Goal: Task Accomplishment & Management: Manage account settings

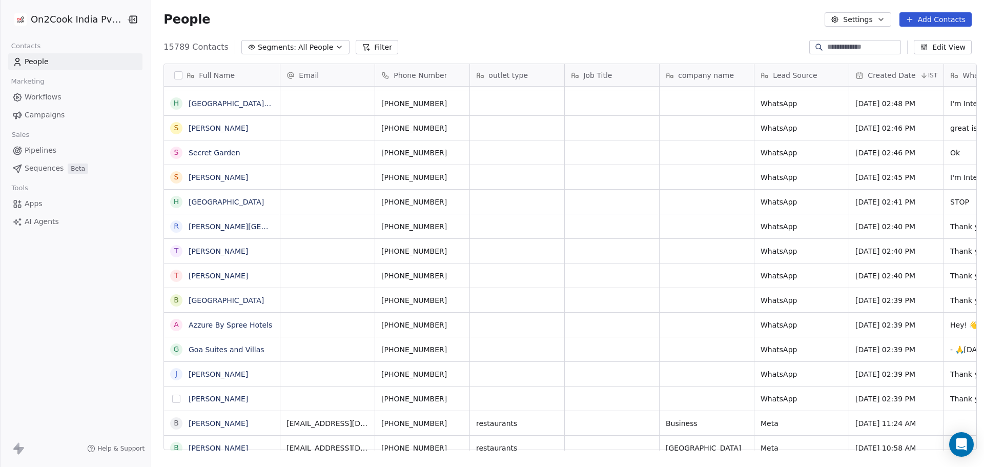
click at [172, 395] on button "grid" at bounding box center [176, 399] width 8 height 8
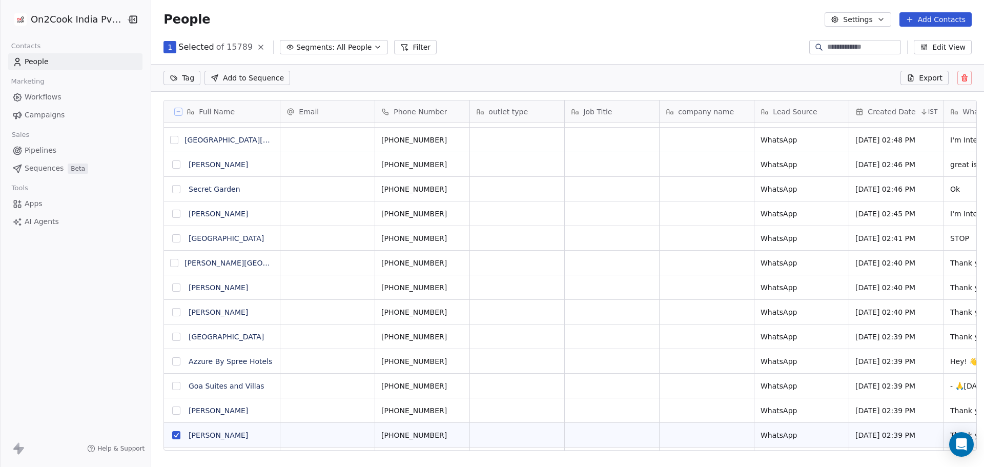
click at [172, 409] on button "grid" at bounding box center [176, 411] width 8 height 8
click at [172, 388] on button "grid" at bounding box center [176, 386] width 8 height 8
click at [173, 360] on button "grid" at bounding box center [176, 361] width 8 height 8
click at [172, 336] on button "grid" at bounding box center [176, 337] width 8 height 8
click at [172, 312] on button "grid" at bounding box center [176, 312] width 8 height 8
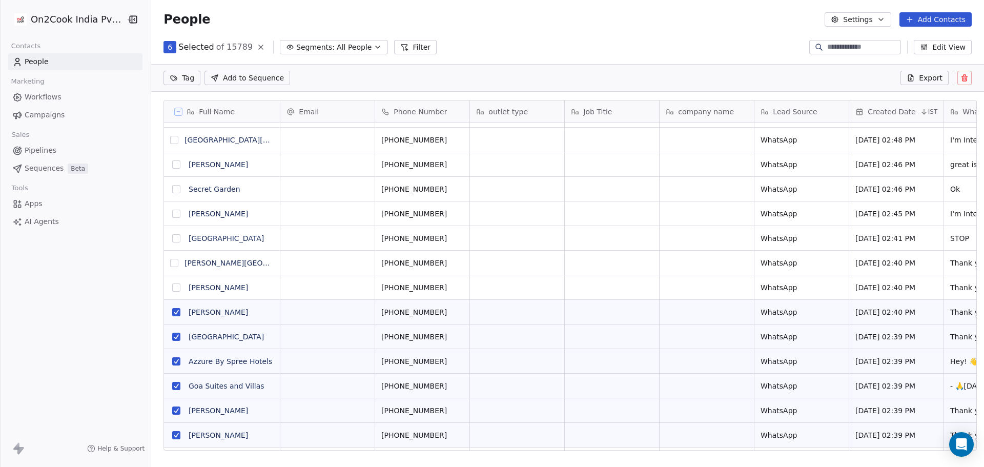
click at [172, 287] on button "grid" at bounding box center [176, 288] width 8 height 8
click at [170, 259] on button "grid" at bounding box center [174, 263] width 8 height 8
click at [175, 235] on button "grid" at bounding box center [176, 238] width 8 height 8
click at [173, 212] on button "grid" at bounding box center [176, 214] width 8 height 8
click at [172, 189] on button "grid" at bounding box center [176, 189] width 8 height 8
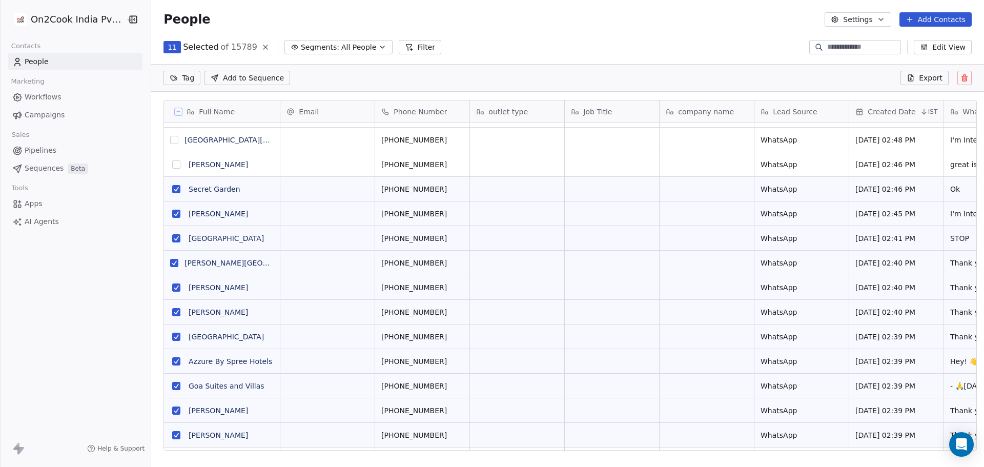
click at [172, 165] on button "grid" at bounding box center [176, 164] width 8 height 8
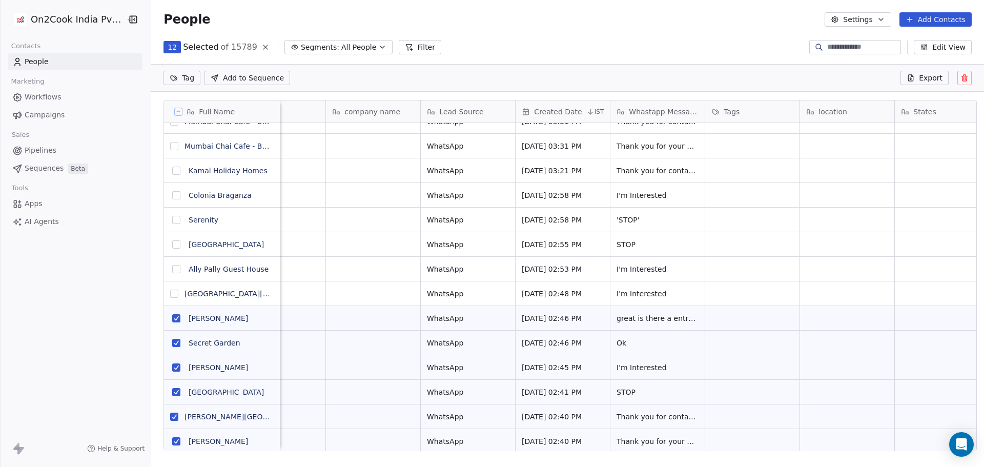
click at [172, 320] on button "grid" at bounding box center [176, 318] width 8 height 8
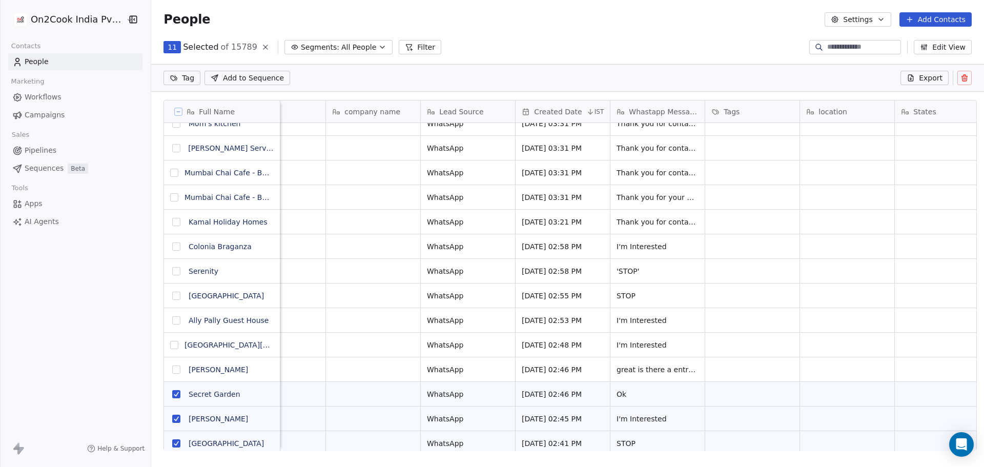
click at [173, 294] on button "grid" at bounding box center [176, 296] width 8 height 8
click at [172, 273] on button "grid" at bounding box center [176, 271] width 8 height 8
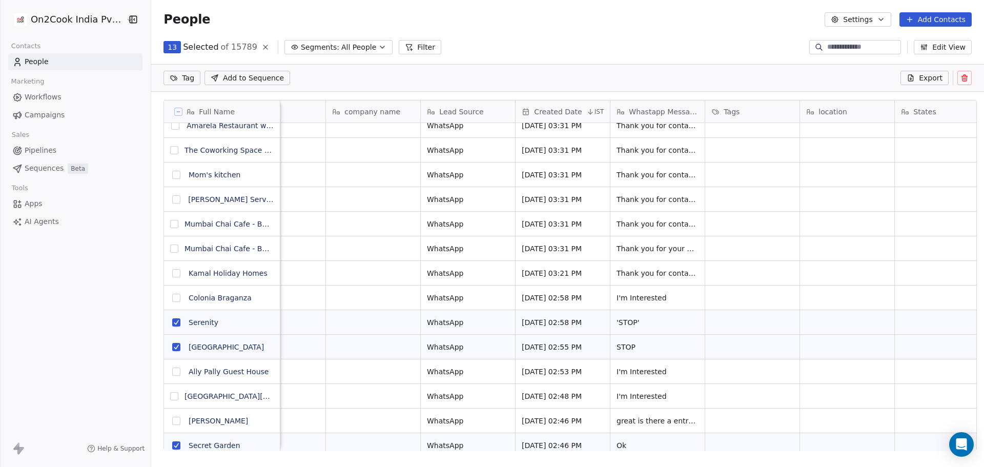
click at [172, 273] on button "grid" at bounding box center [176, 273] width 8 height 8
click at [170, 250] on button "grid" at bounding box center [174, 249] width 8 height 8
click at [170, 225] on button "grid" at bounding box center [174, 224] width 8 height 8
click at [172, 197] on button "grid" at bounding box center [176, 199] width 8 height 8
click at [170, 151] on button "grid" at bounding box center [174, 150] width 8 height 8
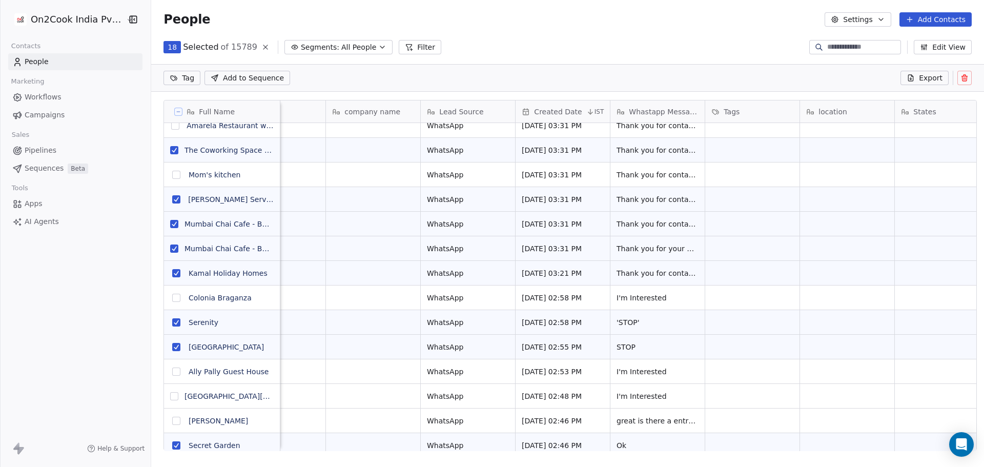
click at [172, 174] on button "grid" at bounding box center [176, 175] width 8 height 8
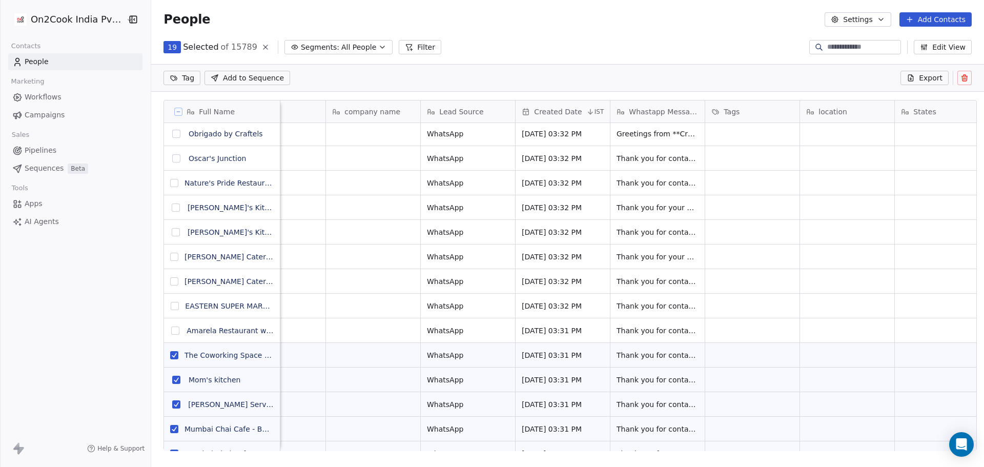
click at [171, 332] on button "grid" at bounding box center [175, 331] width 8 height 8
click at [171, 306] on button "grid" at bounding box center [175, 306] width 8 height 8
drag, startPoint x: 169, startPoint y: 283, endPoint x: 169, endPoint y: 260, distance: 22.0
click at [170, 281] on button "grid" at bounding box center [174, 281] width 8 height 8
click at [170, 257] on button "grid" at bounding box center [174, 257] width 8 height 8
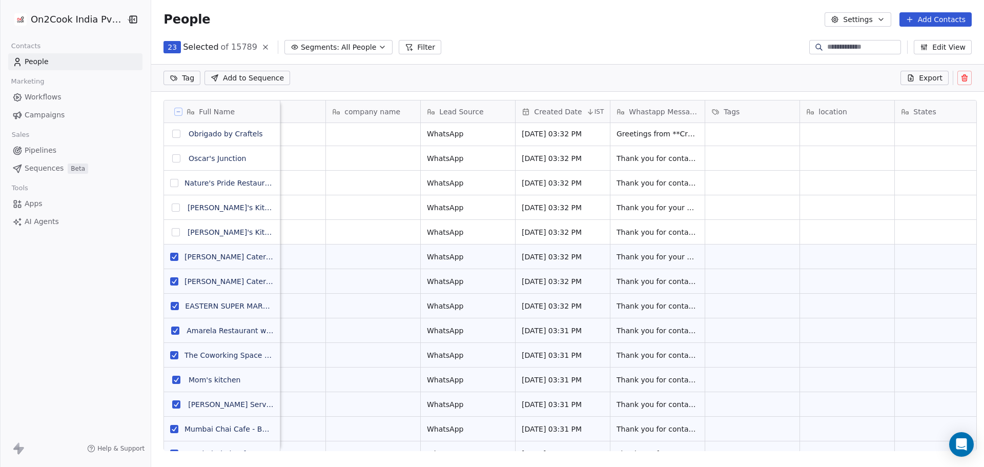
click at [172, 230] on button "grid" at bounding box center [176, 232] width 8 height 8
click at [173, 210] on button "grid" at bounding box center [176, 208] width 8 height 8
click at [171, 186] on button "grid" at bounding box center [174, 183] width 8 height 8
click at [172, 160] on button "grid" at bounding box center [176, 158] width 8 height 8
click at [173, 135] on button "grid" at bounding box center [176, 134] width 8 height 8
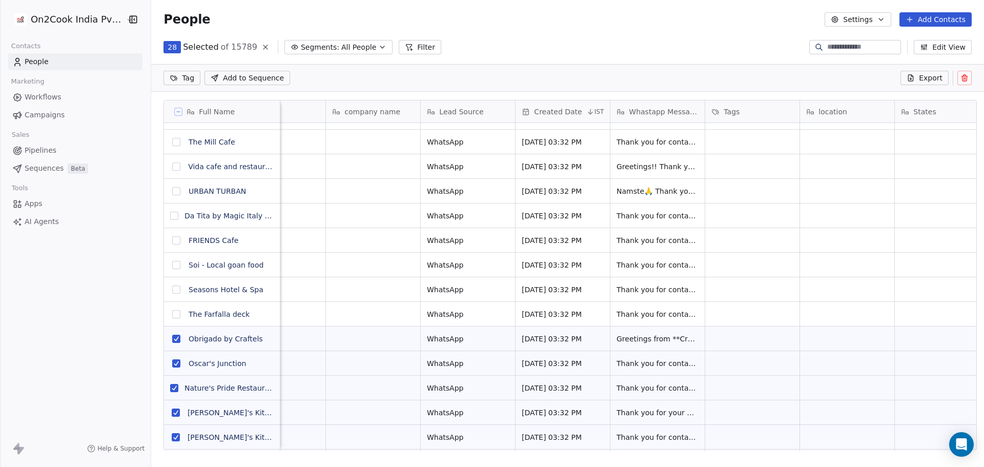
click at [172, 315] on button "grid" at bounding box center [176, 314] width 8 height 8
click at [172, 293] on button "grid" at bounding box center [176, 290] width 8 height 8
click at [172, 266] on button "grid" at bounding box center [176, 265] width 8 height 8
click at [174, 243] on button "grid" at bounding box center [176, 240] width 8 height 8
click at [170, 217] on button "grid" at bounding box center [174, 216] width 8 height 8
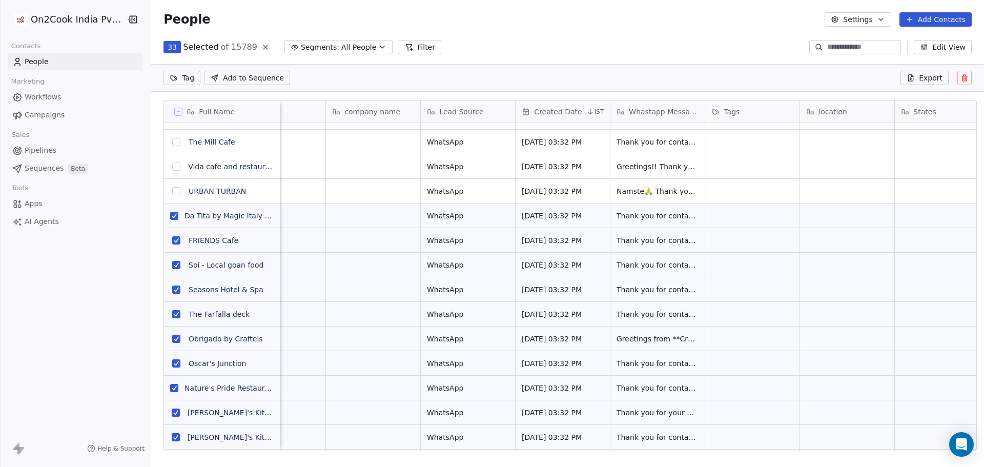
click at [172, 187] on button "grid" at bounding box center [176, 191] width 8 height 8
click at [172, 145] on button "grid" at bounding box center [176, 142] width 8 height 8
click at [172, 169] on button "grid" at bounding box center [176, 167] width 8 height 8
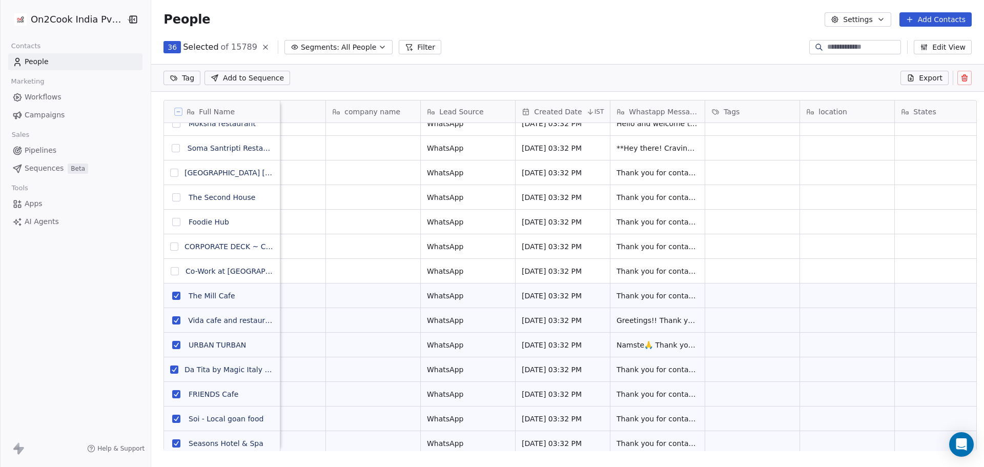
click at [171, 272] on button "grid" at bounding box center [175, 271] width 8 height 8
click at [170, 245] on button "grid" at bounding box center [174, 247] width 8 height 8
click at [172, 221] on button "grid" at bounding box center [176, 222] width 8 height 8
click at [172, 200] on button "grid" at bounding box center [176, 197] width 8 height 8
click at [170, 175] on button "grid" at bounding box center [174, 173] width 8 height 8
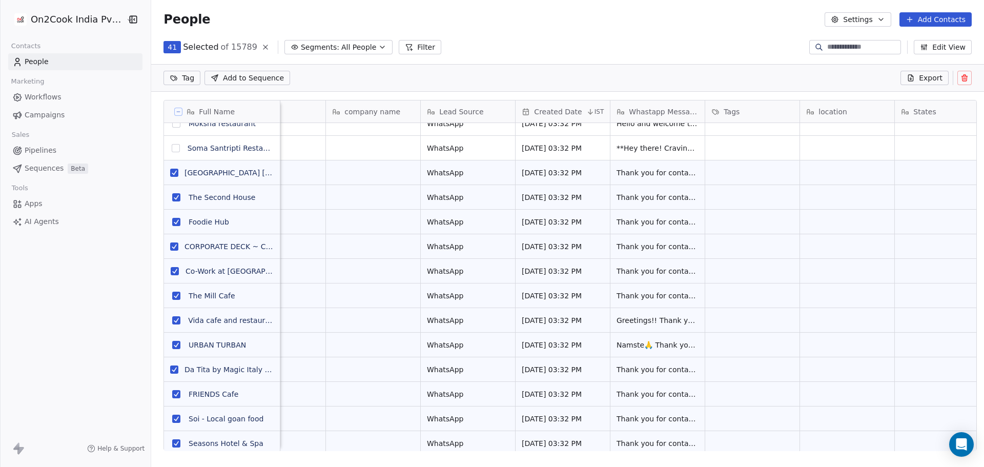
click at [175, 149] on button "grid" at bounding box center [176, 148] width 8 height 8
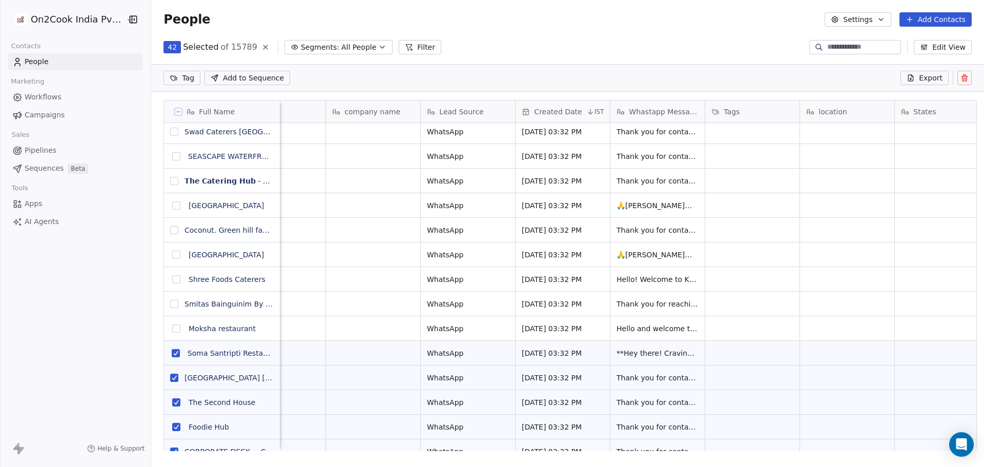
click at [172, 326] on button "grid" at bounding box center [176, 329] width 8 height 8
click at [171, 306] on button "grid" at bounding box center [174, 304] width 8 height 8
click at [172, 279] on button "grid" at bounding box center [176, 279] width 8 height 8
click at [172, 251] on button "grid" at bounding box center [176, 255] width 8 height 8
click at [172, 201] on button "grid" at bounding box center [176, 205] width 8 height 8
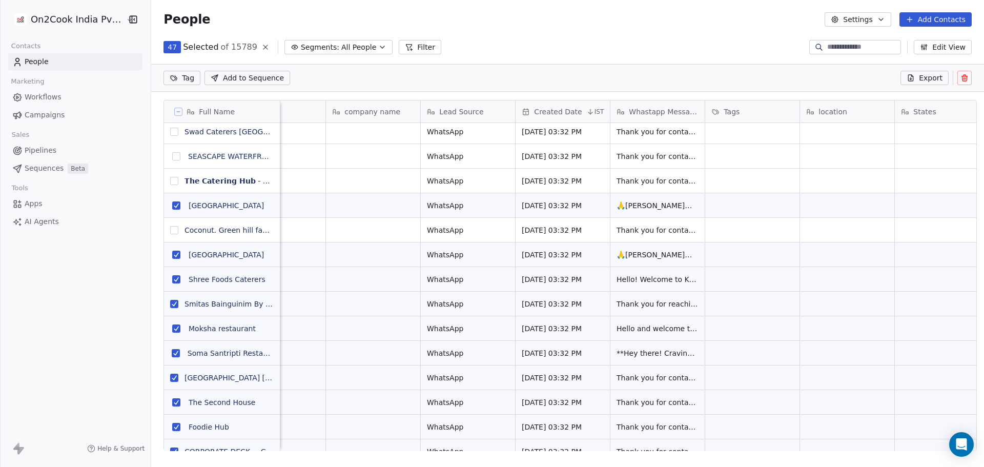
click at [170, 229] on button "grid" at bounding box center [174, 230] width 8 height 8
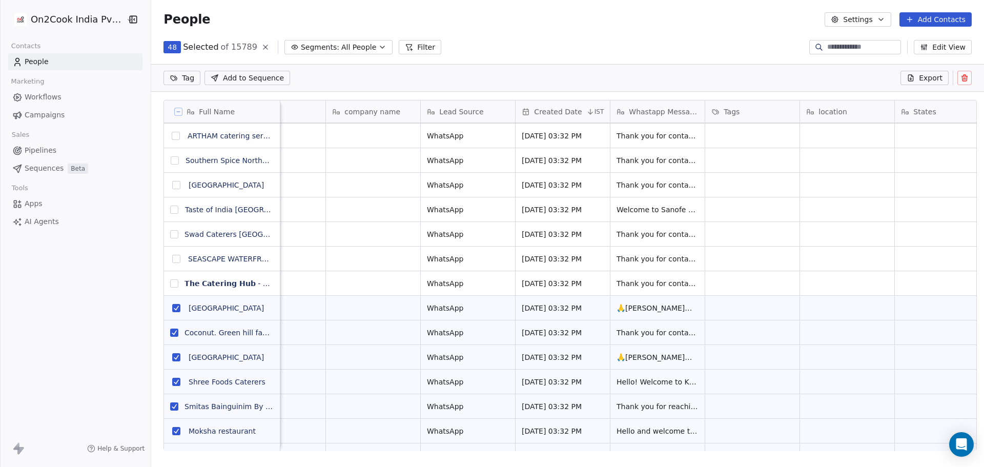
click at [170, 285] on button "grid" at bounding box center [174, 283] width 8 height 8
click at [172, 258] on button "grid" at bounding box center [176, 259] width 8 height 8
click at [170, 234] on button "grid" at bounding box center [174, 234] width 8 height 8
click at [171, 211] on button "grid" at bounding box center [175, 210] width 8 height 8
click at [172, 188] on button "grid" at bounding box center [176, 185] width 8 height 8
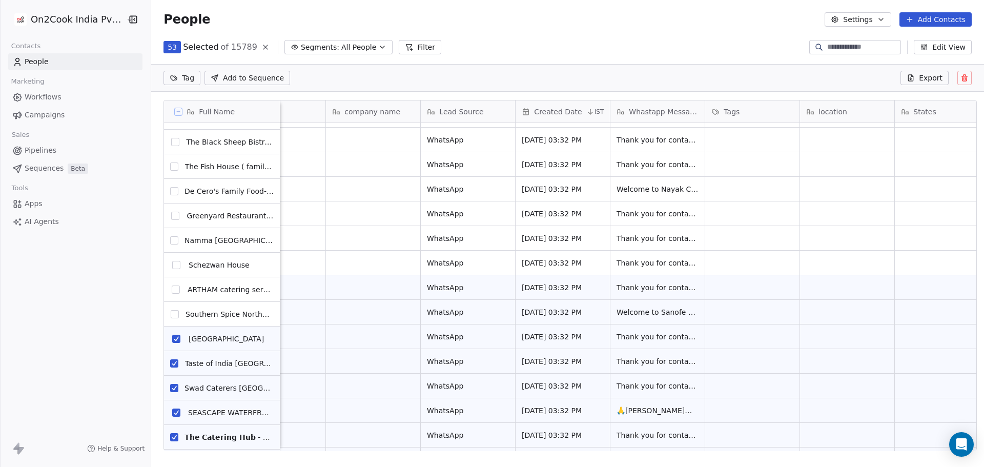
scroll to position [1077, 0]
click at [171, 317] on button "grid" at bounding box center [175, 314] width 8 height 8
click at [172, 290] on button "grid" at bounding box center [176, 290] width 8 height 8
click at [172, 265] on button "grid" at bounding box center [176, 265] width 8 height 8
click at [173, 241] on button "grid" at bounding box center [174, 240] width 8 height 8
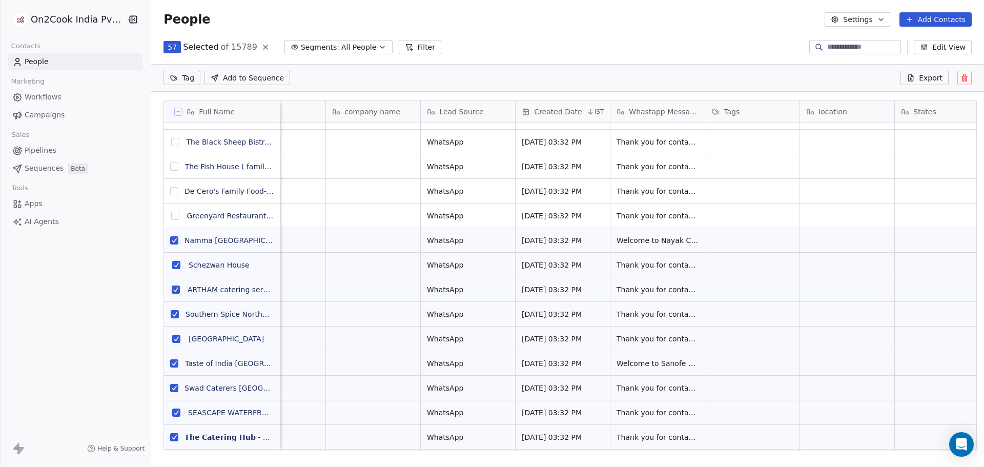
click at [172, 217] on button "grid" at bounding box center [176, 216] width 8 height 8
click at [171, 195] on button "grid" at bounding box center [174, 191] width 8 height 8
click at [172, 168] on button "grid" at bounding box center [175, 167] width 8 height 8
click at [171, 144] on button "grid" at bounding box center [175, 142] width 8 height 8
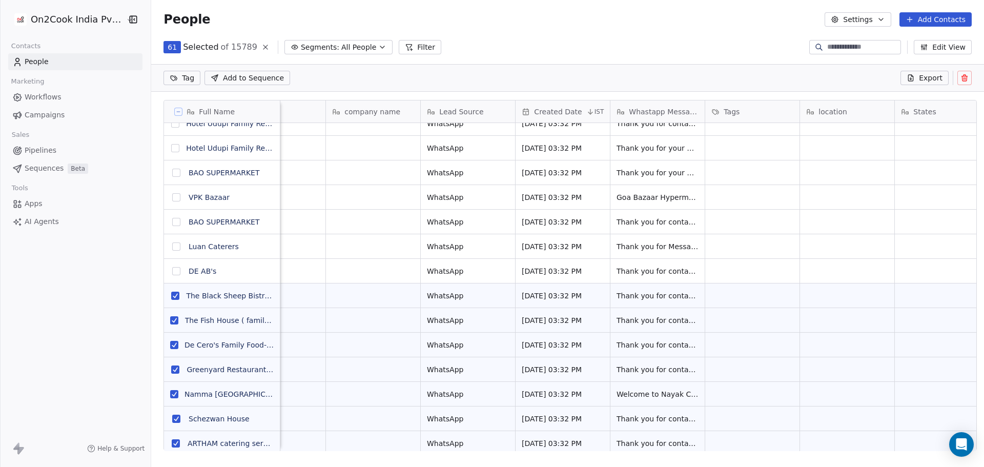
click at [172, 270] on button "grid" at bounding box center [176, 271] width 8 height 8
click at [172, 249] on button "grid" at bounding box center [176, 247] width 8 height 8
click at [172, 225] on button "grid" at bounding box center [176, 222] width 8 height 8
click at [172, 198] on button "grid" at bounding box center [176, 197] width 8 height 8
click at [172, 174] on button "grid" at bounding box center [176, 173] width 8 height 8
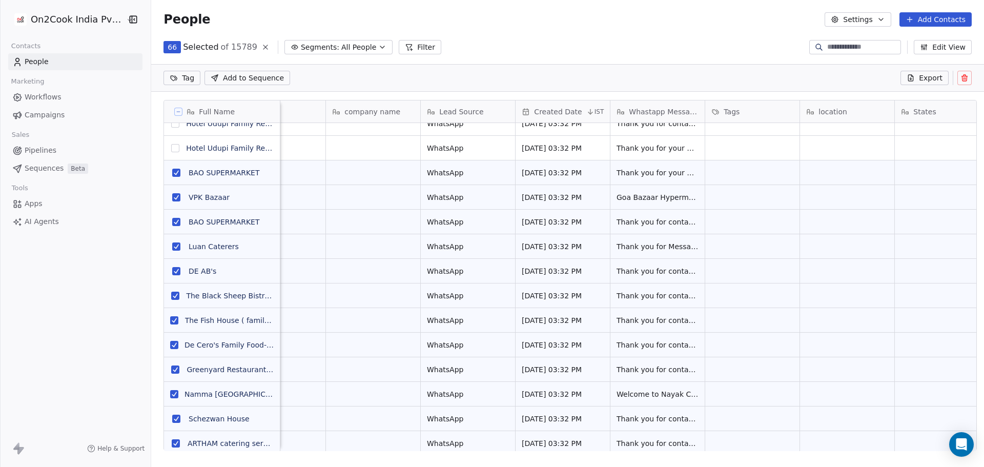
click at [171, 152] on button "grid" at bounding box center [175, 148] width 8 height 8
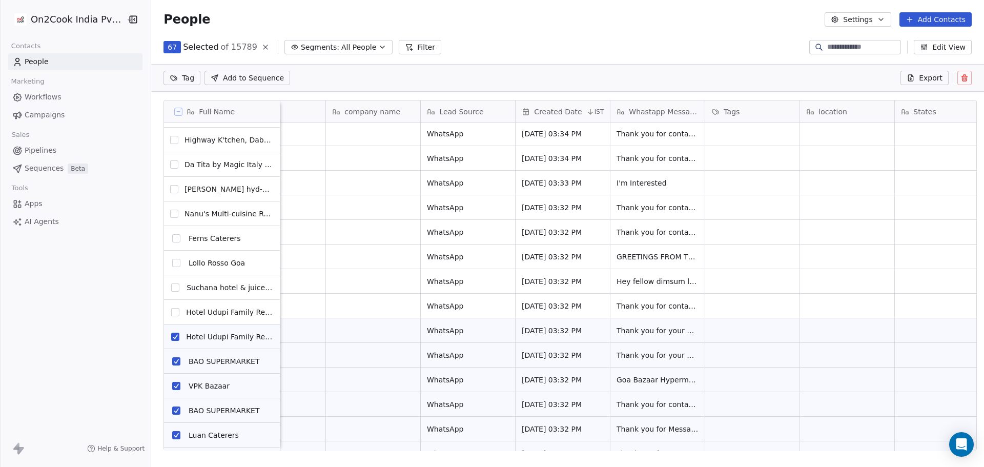
scroll to position [718, 0]
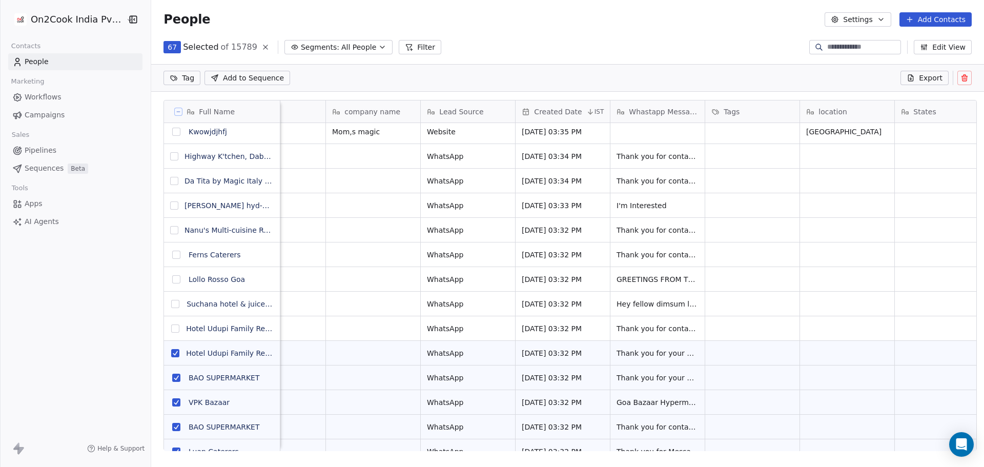
click at [171, 330] on button "grid" at bounding box center [175, 329] width 8 height 8
click at [172, 305] on button "grid" at bounding box center [175, 304] width 8 height 8
click at [172, 279] on button "grid" at bounding box center [176, 279] width 8 height 8
click at [172, 254] on button "grid" at bounding box center [176, 255] width 8 height 8
click at [170, 229] on button "grid" at bounding box center [174, 230] width 8 height 8
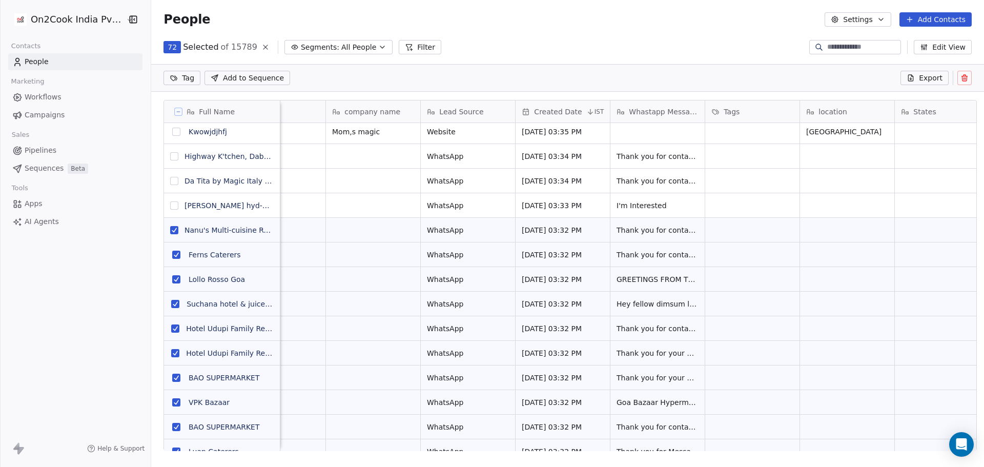
click at [170, 208] on button "grid" at bounding box center [174, 205] width 8 height 8
click at [170, 207] on button "grid" at bounding box center [174, 205] width 8 height 8
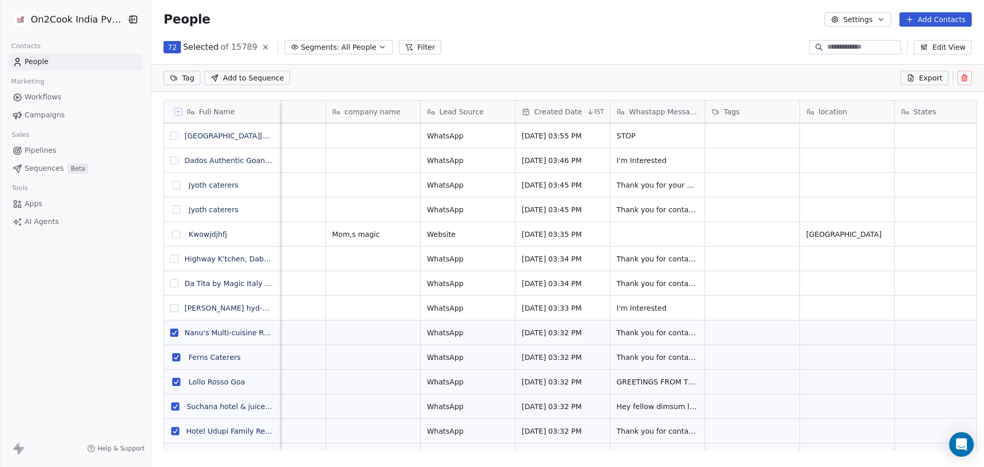
drag, startPoint x: 171, startPoint y: 284, endPoint x: 171, endPoint y: 263, distance: 21.0
click at [171, 284] on button "grid" at bounding box center [174, 283] width 8 height 8
click at [171, 255] on button "grid" at bounding box center [174, 259] width 8 height 8
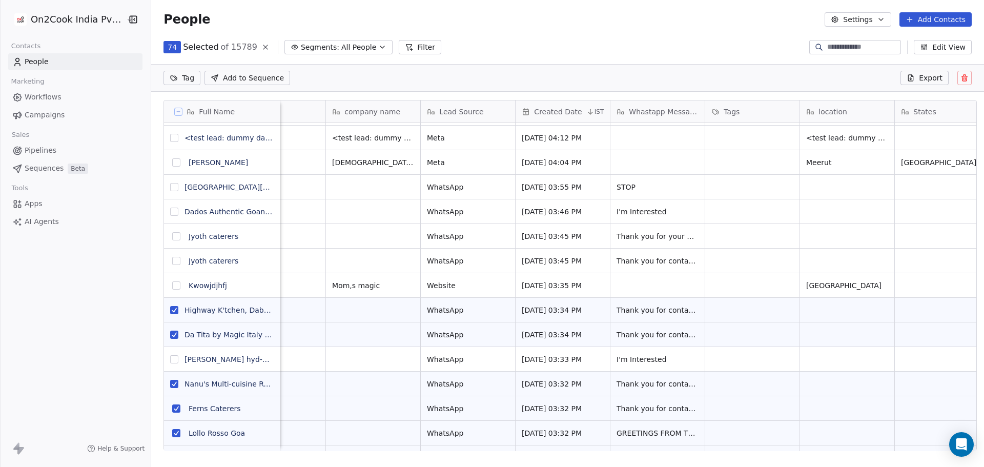
click at [172, 237] on button "grid" at bounding box center [176, 236] width 8 height 8
click at [174, 263] on button "grid" at bounding box center [176, 261] width 8 height 8
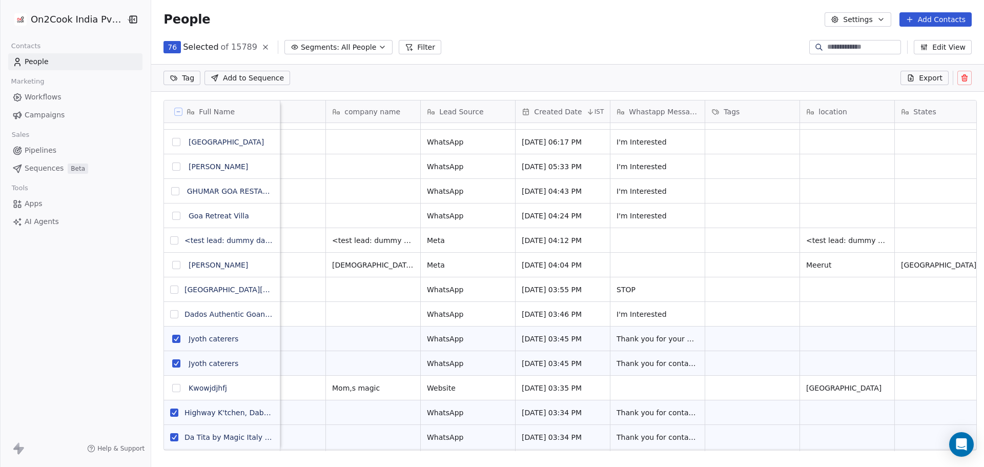
click at [173, 288] on button "grid" at bounding box center [174, 290] width 8 height 8
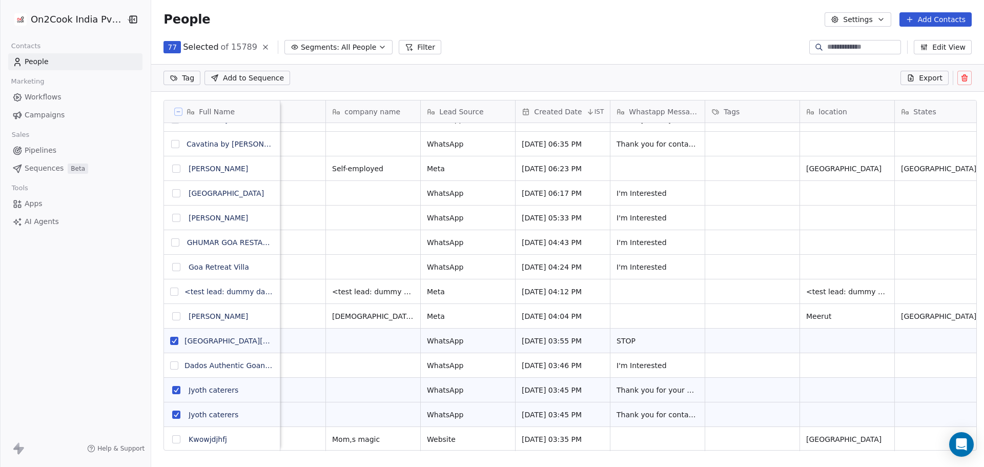
click at [170, 291] on button "grid" at bounding box center [174, 292] width 8 height 8
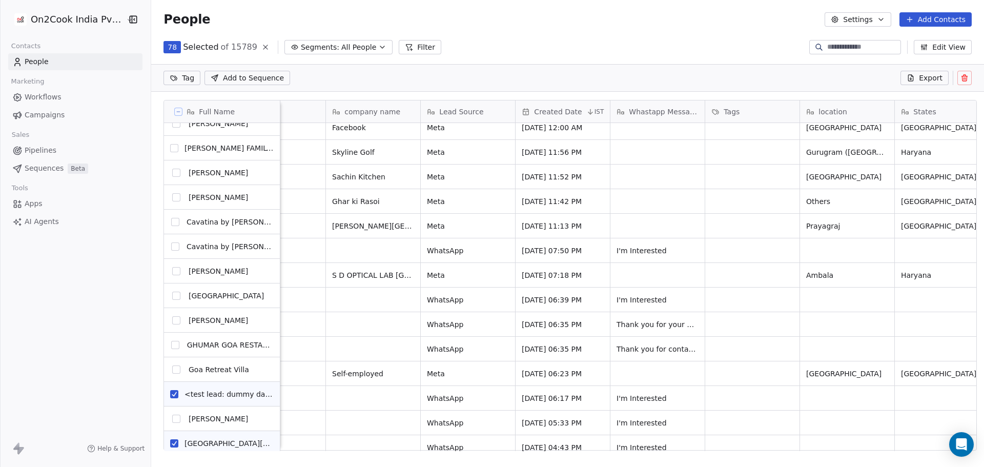
scroll to position [205, 0]
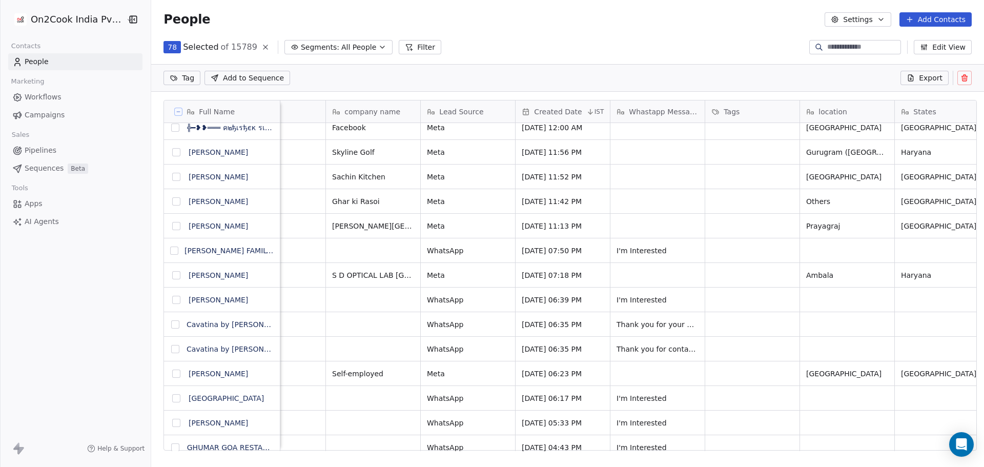
click at [171, 349] on button "grid" at bounding box center [175, 349] width 8 height 8
click at [171, 324] on button "grid" at bounding box center [175, 324] width 8 height 8
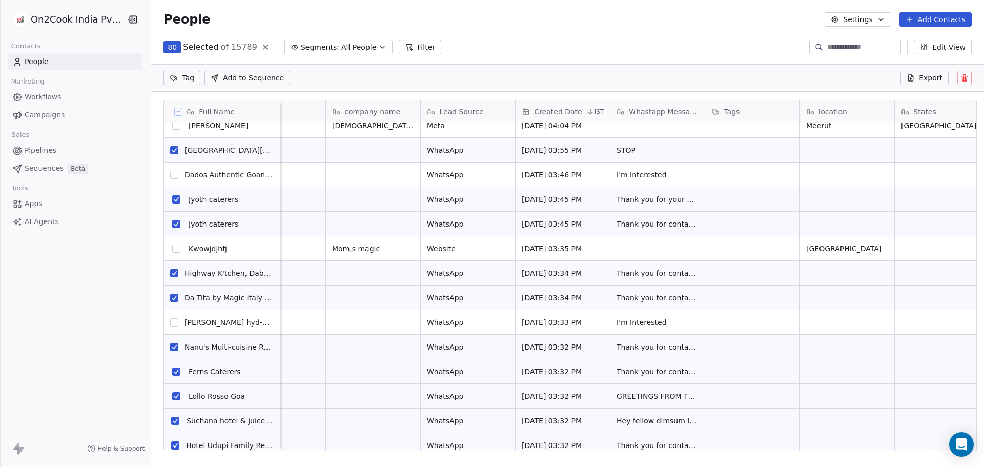
scroll to position [975, 0]
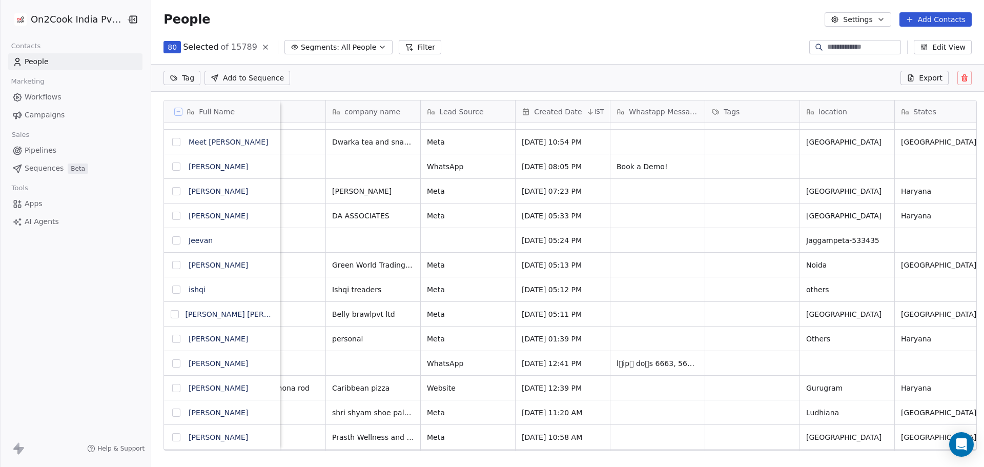
click at [173, 361] on button "grid" at bounding box center [176, 363] width 8 height 8
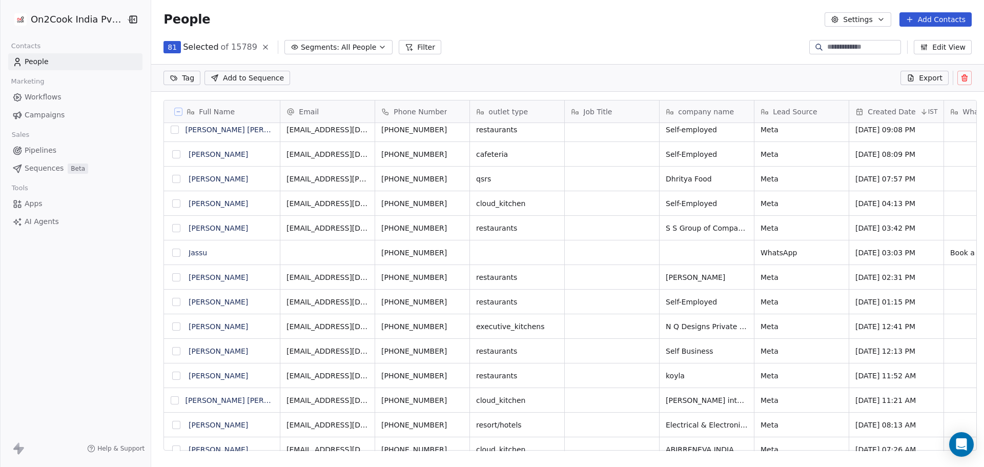
click at [972, 78] on button at bounding box center [965, 78] width 14 height 14
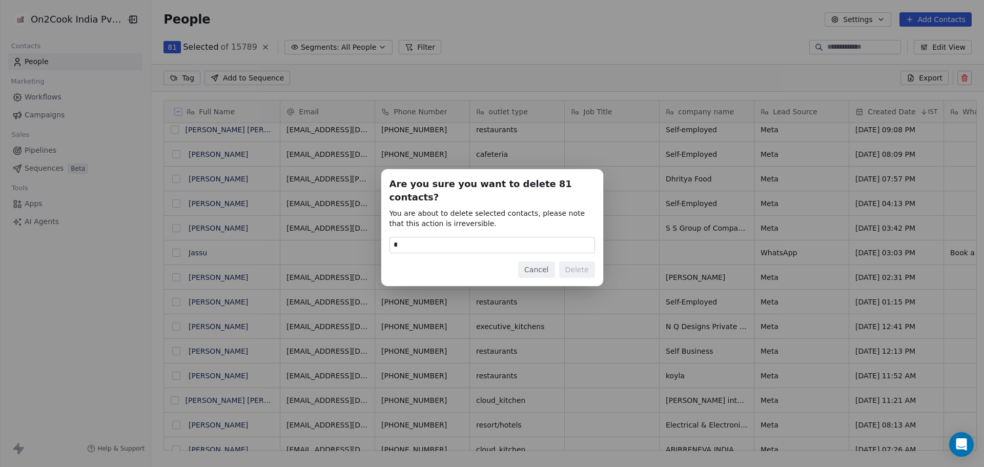
type input "******"
click at [573, 261] on button "Delete" at bounding box center [577, 269] width 36 height 16
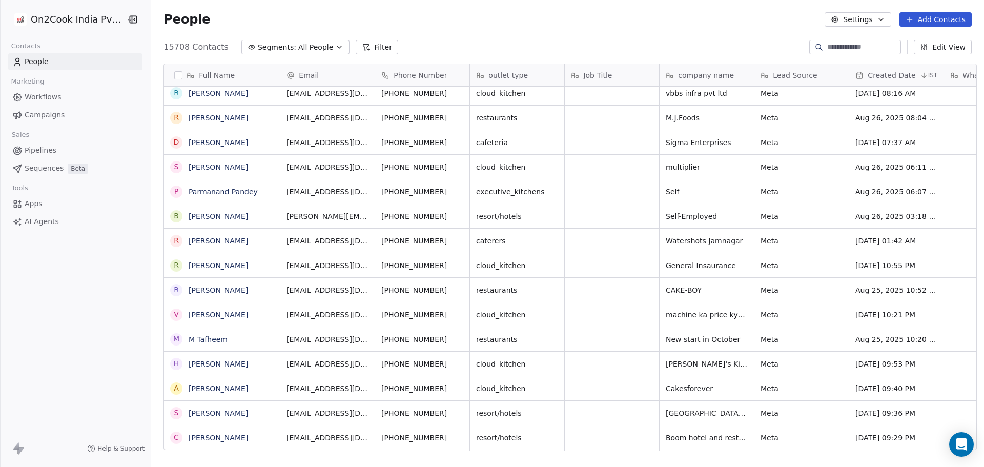
click at [944, 48] on button "Edit View" at bounding box center [943, 47] width 58 height 14
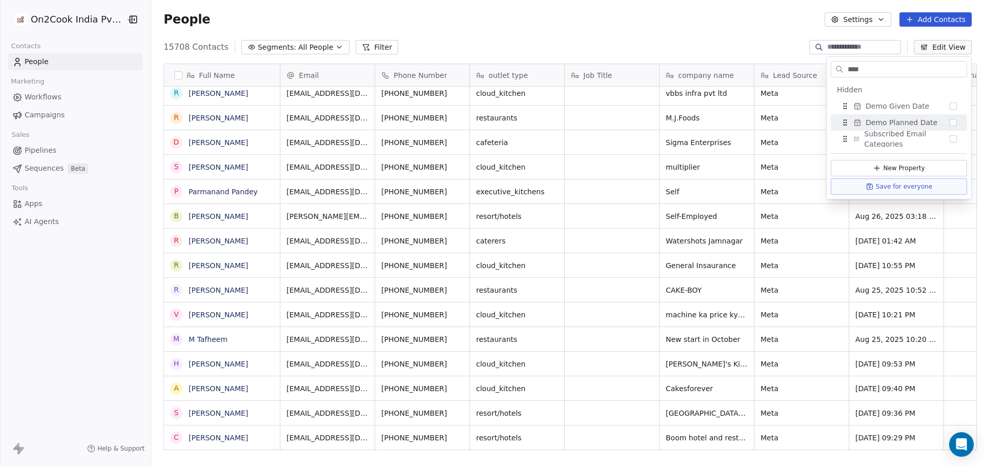
type input "****"
click at [942, 121] on div "Demo Planned Date" at bounding box center [899, 122] width 128 height 16
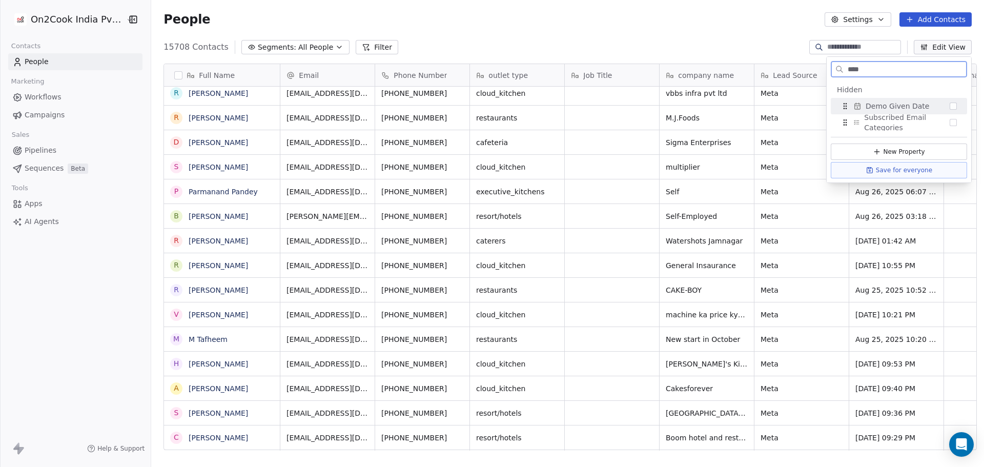
click at [898, 109] on span "Demo Given Date" at bounding box center [898, 106] width 64 height 10
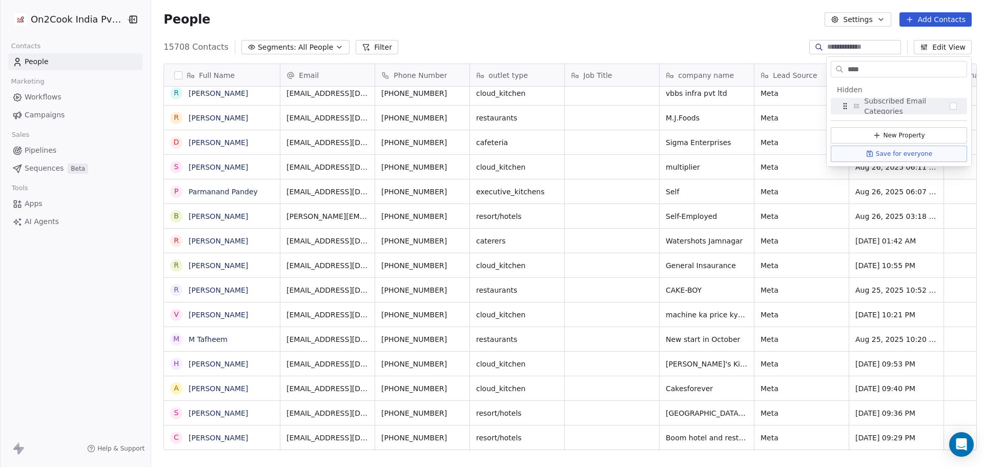
click at [673, 31] on div "People Settings Add Contacts" at bounding box center [567, 19] width 833 height 39
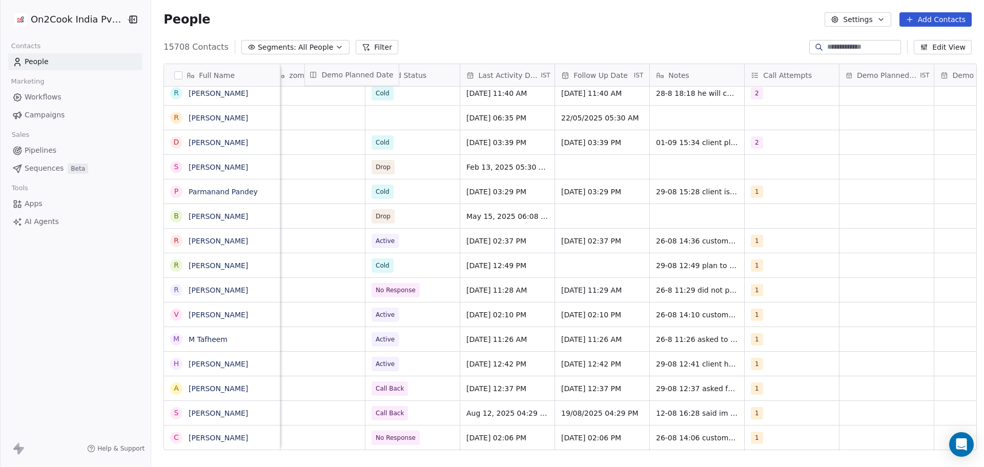
scroll to position [0, 1322]
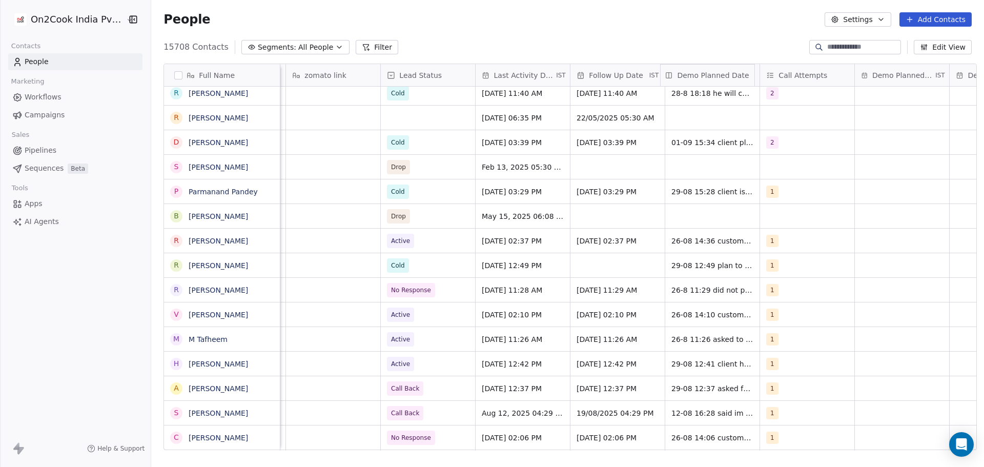
drag, startPoint x: 785, startPoint y: 75, endPoint x: 692, endPoint y: 76, distance: 93.3
click at [692, 76] on div "Full Name R [PERSON_NAME] Ashta K [PERSON_NAME] [PERSON_NAME] N [PERSON_NAME] A…" at bounding box center [570, 257] width 813 height 387
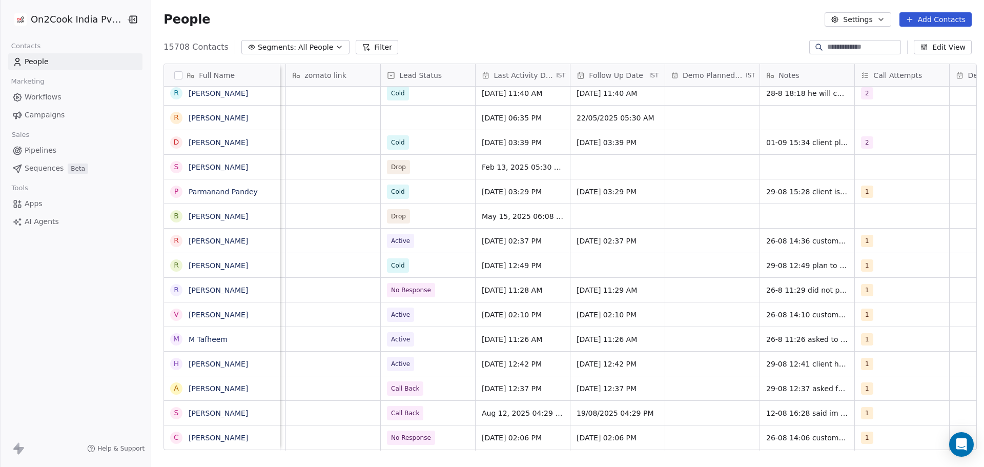
scroll to position [0, 1423]
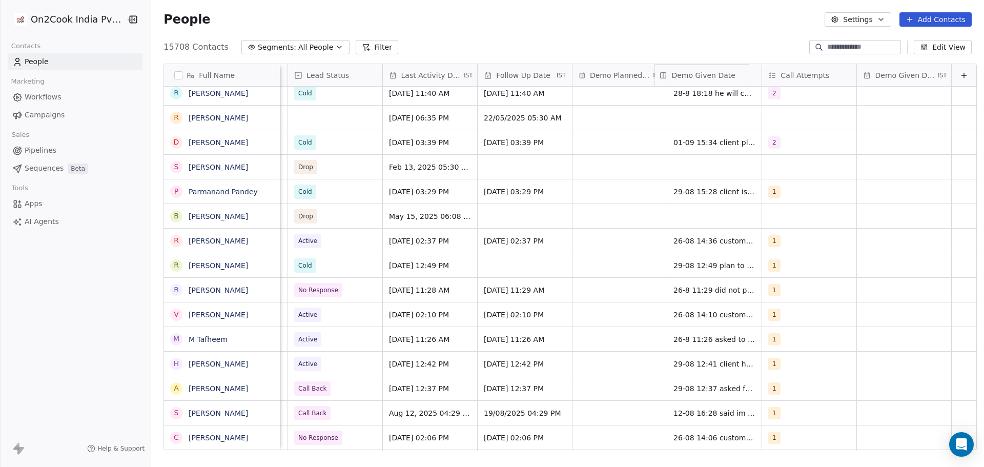
drag, startPoint x: 895, startPoint y: 79, endPoint x: 708, endPoint y: 78, distance: 186.6
click at [708, 78] on div "Full Name R [PERSON_NAME] Ashta K [PERSON_NAME] [PERSON_NAME] N [PERSON_NAME] A…" at bounding box center [570, 257] width 813 height 387
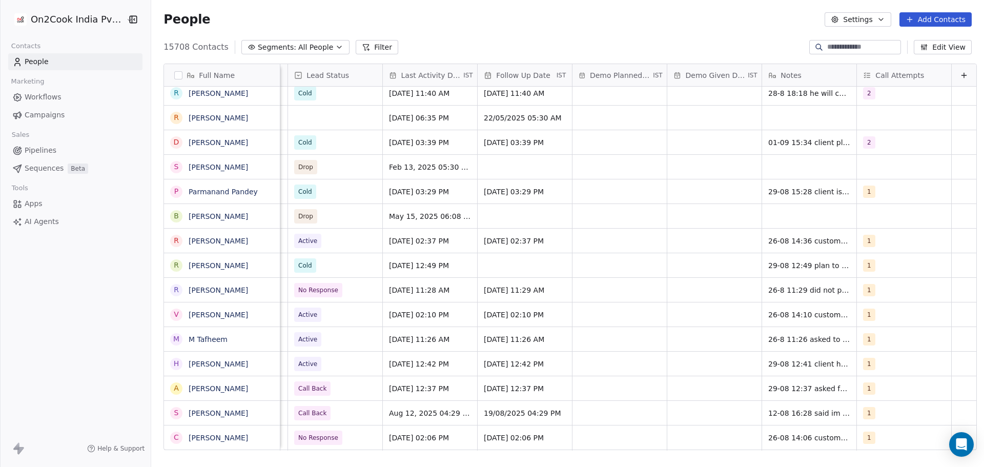
scroll to position [0, 856]
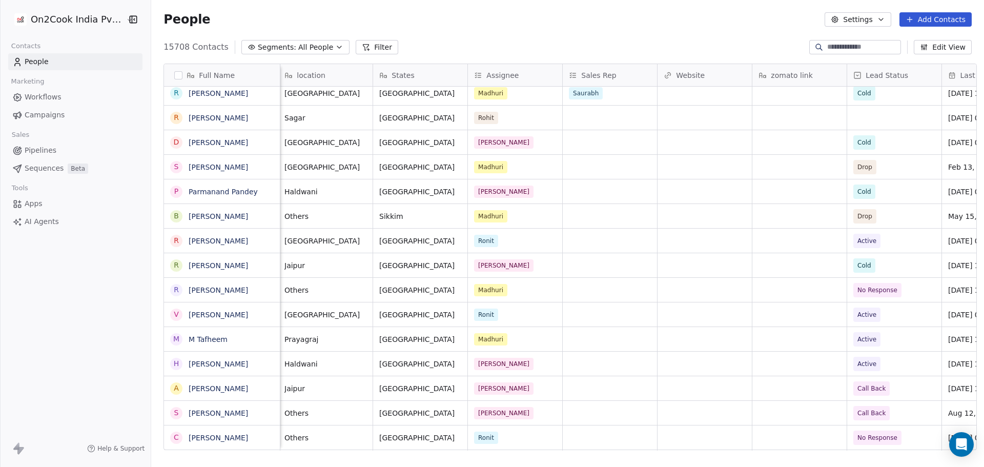
click at [946, 49] on button "Edit View" at bounding box center [943, 47] width 58 height 14
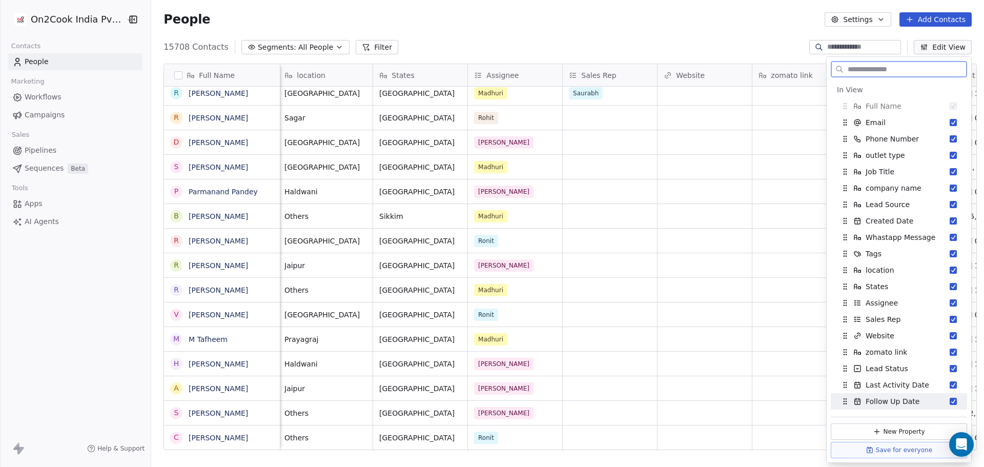
click at [909, 449] on button "Save for everyone" at bounding box center [899, 450] width 136 height 16
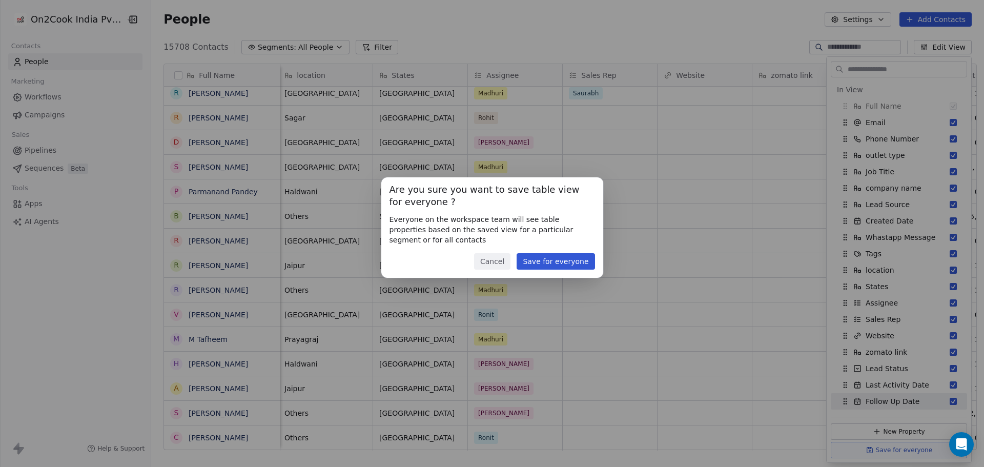
click at [549, 263] on button "Save for everyone" at bounding box center [556, 261] width 78 height 16
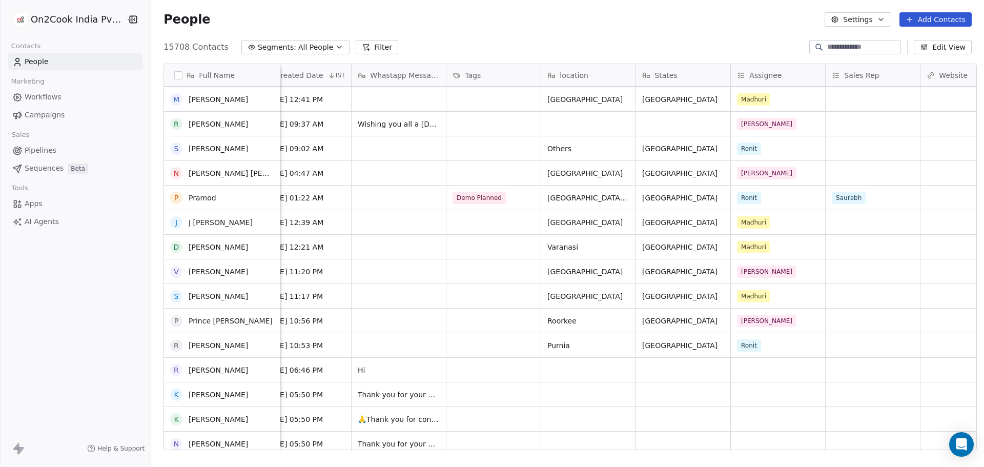
scroll to position [3845, 0]
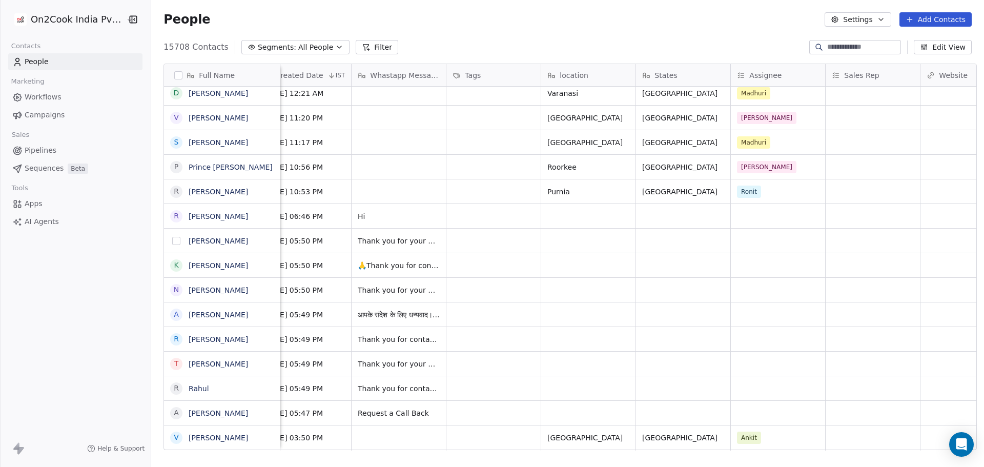
click at [172, 243] on button "grid" at bounding box center [176, 241] width 8 height 8
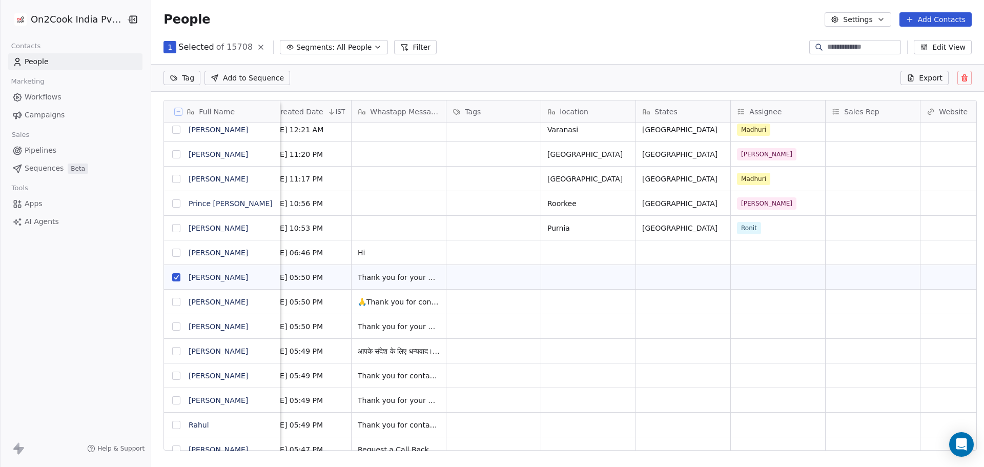
scroll to position [367, 830]
click at [172, 299] on button "grid" at bounding box center [176, 302] width 8 height 8
click at [172, 329] on button "grid" at bounding box center [176, 327] width 8 height 8
click at [172, 351] on button "grid" at bounding box center [176, 351] width 8 height 8
click at [174, 372] on button "grid" at bounding box center [176, 376] width 8 height 8
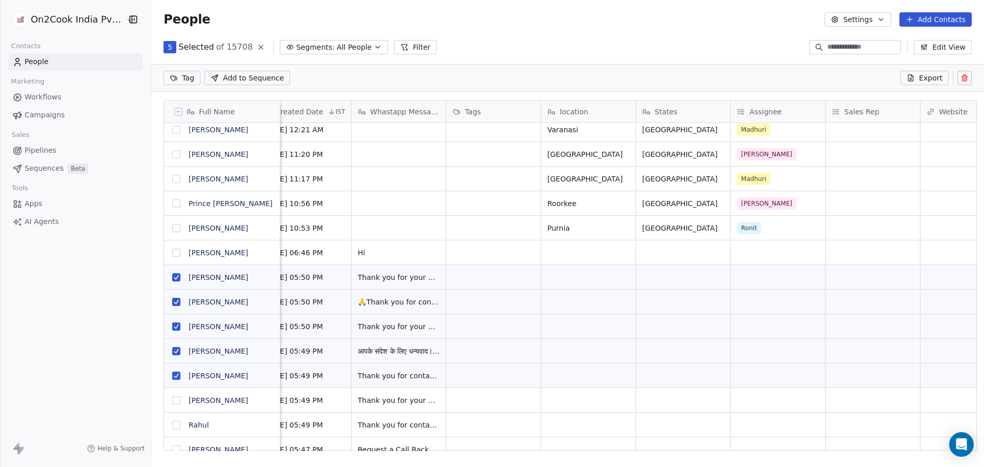
click at [172, 401] on button "grid" at bounding box center [176, 400] width 8 height 8
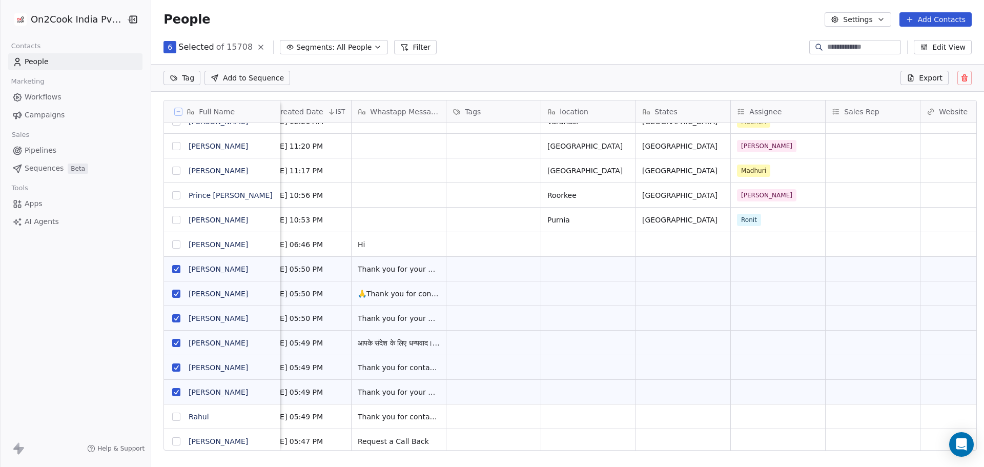
click at [172, 416] on button "grid" at bounding box center [176, 417] width 8 height 8
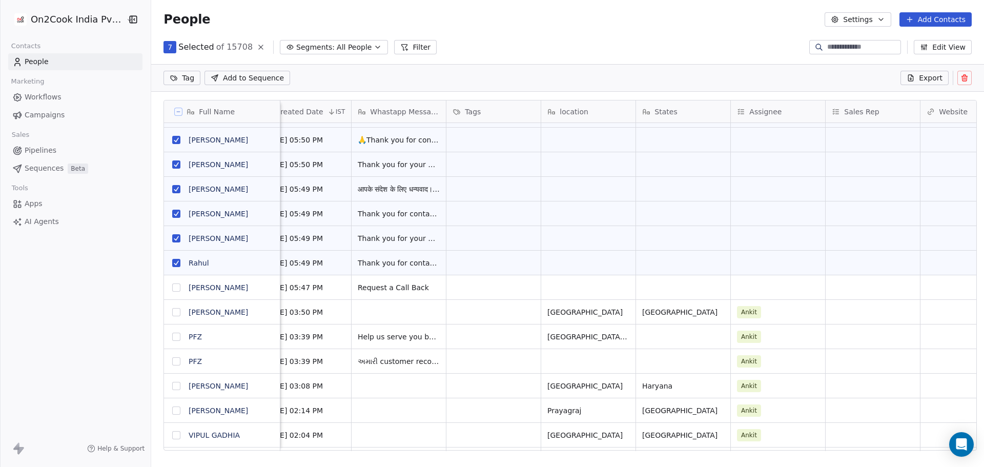
click at [174, 334] on button "grid" at bounding box center [176, 337] width 8 height 8
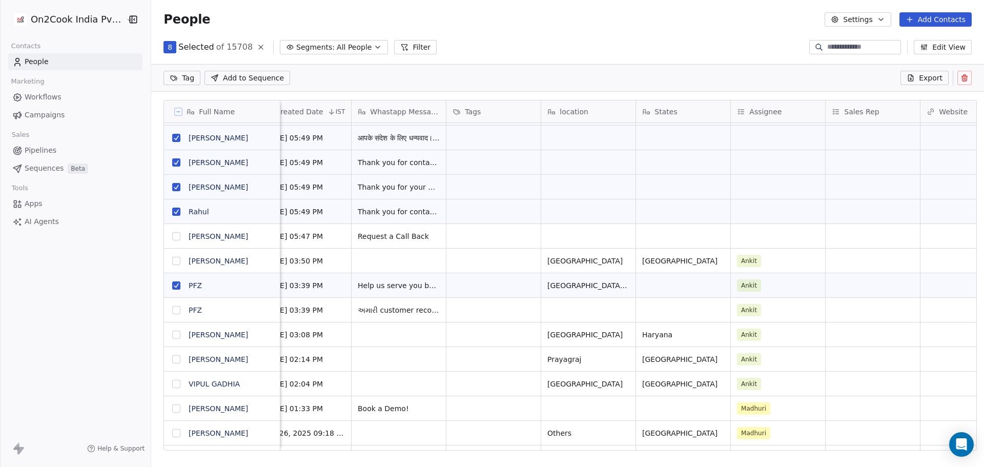
click at [172, 309] on button "grid" at bounding box center [176, 310] width 8 height 8
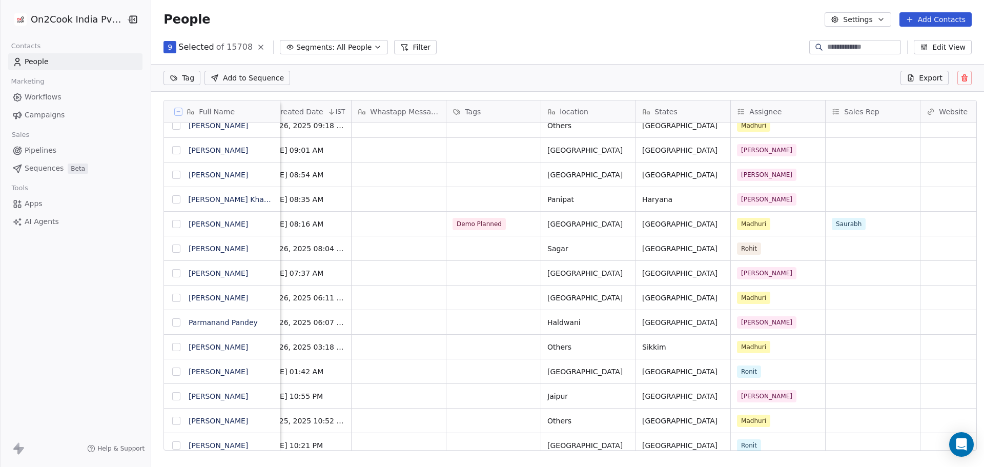
click at [967, 79] on icon at bounding box center [964, 78] width 5 height 5
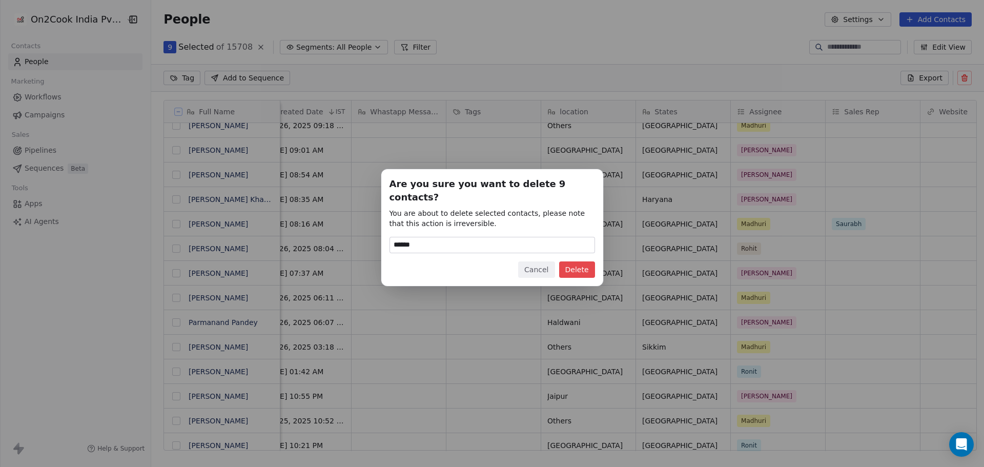
click at [581, 261] on button "Delete" at bounding box center [577, 269] width 36 height 16
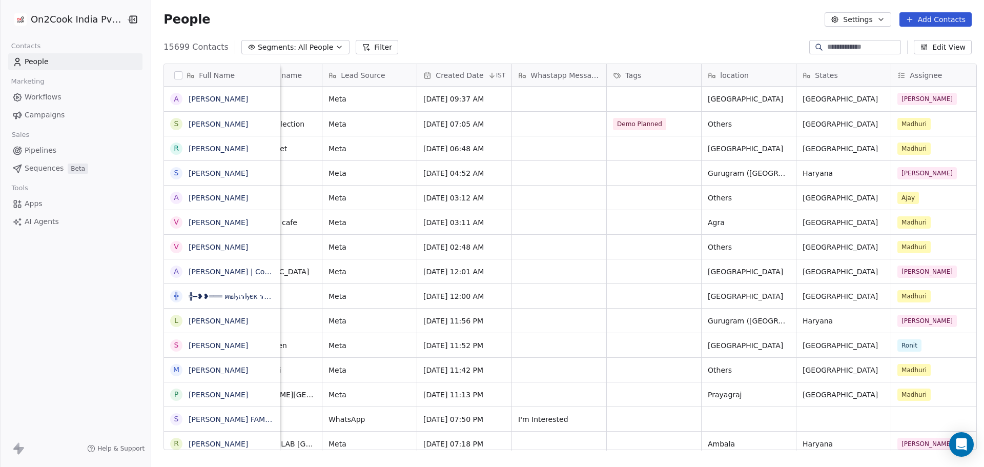
scroll to position [0, 433]
click at [650, 157] on div "grid" at bounding box center [653, 148] width 94 height 24
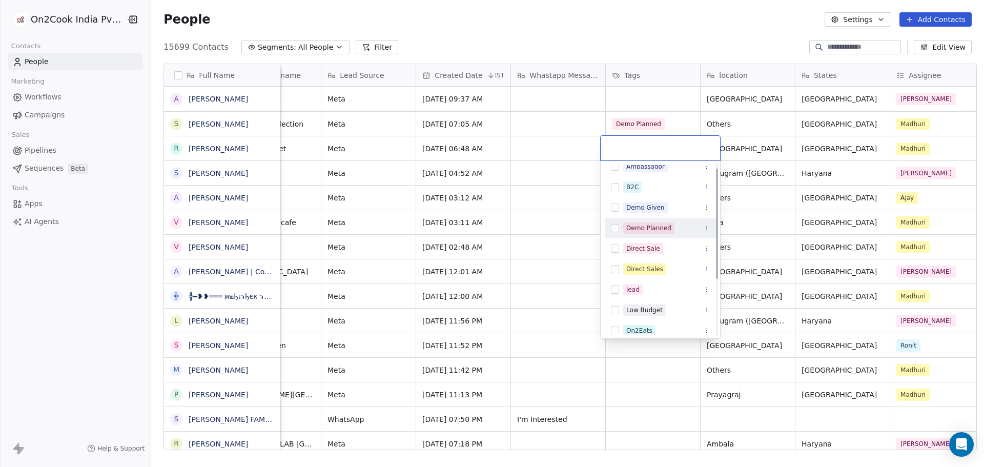
scroll to position [0, 0]
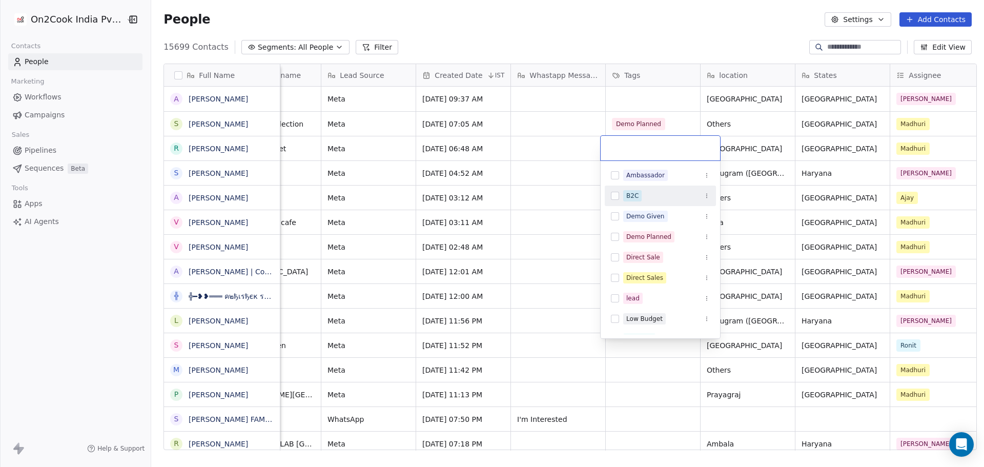
click at [658, 76] on html "On2Cook India Pvt. Ltd. Contacts People Marketing Workflows Campaigns Sales Pip…" at bounding box center [492, 233] width 984 height 467
click at [658, 76] on div "Tags" at bounding box center [652, 75] width 80 height 10
click at [658, 76] on html "On2Cook India Pvt. Ltd. Contacts People Marketing Workflows Campaigns Sales Pip…" at bounding box center [492, 233] width 984 height 467
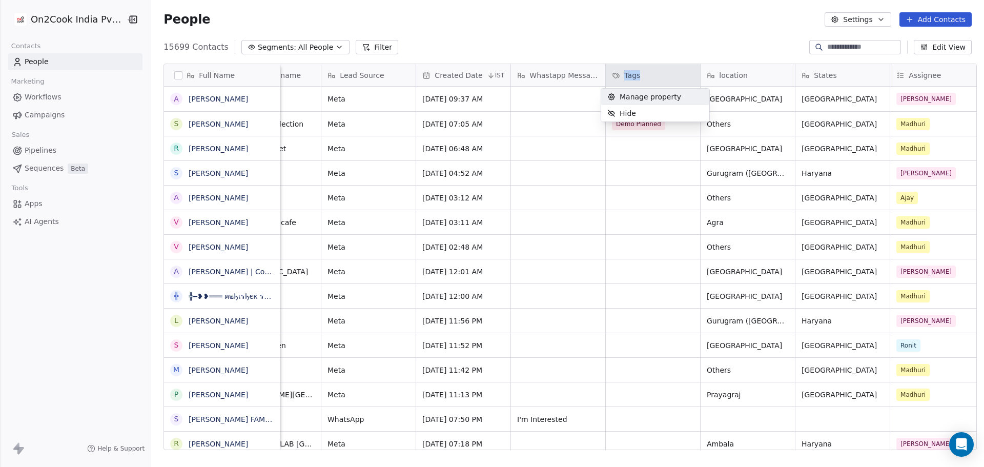
click at [658, 76] on html "On2Cook India Pvt. Ltd. Contacts People Marketing Workflows Campaigns Sales Pip…" at bounding box center [492, 233] width 984 height 467
click at [658, 76] on div "Tags" at bounding box center [652, 75] width 80 height 10
click at [652, 94] on span "Manage property" at bounding box center [651, 97] width 62 height 10
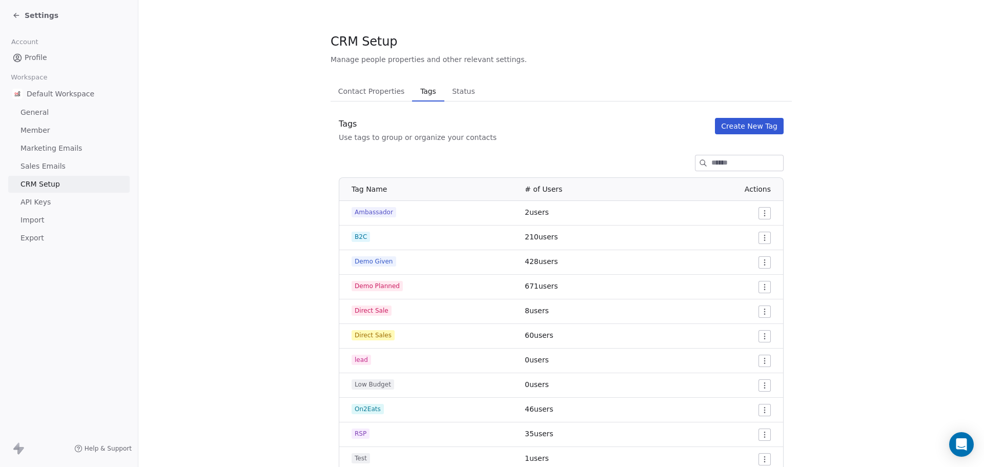
click at [743, 127] on button "Create New Tag" at bounding box center [749, 126] width 69 height 16
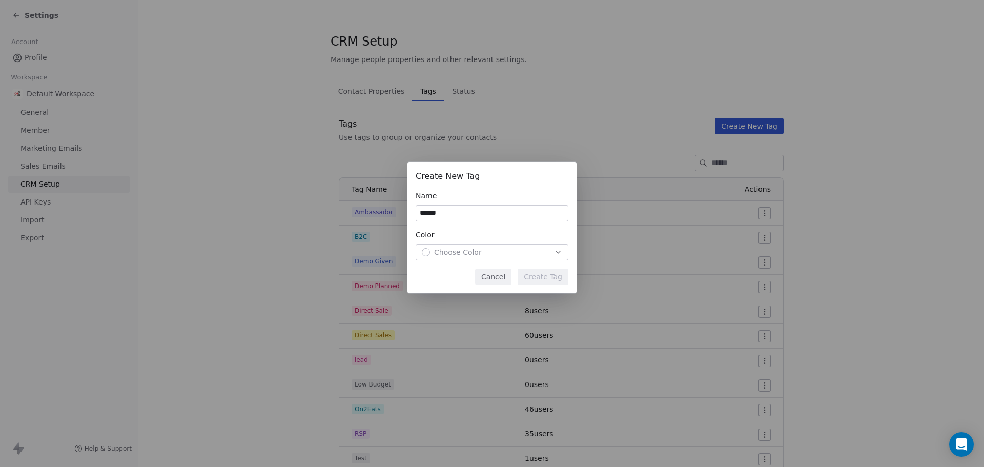
type input "******"
click at [498, 250] on div "Choose Color" at bounding box center [492, 252] width 140 height 10
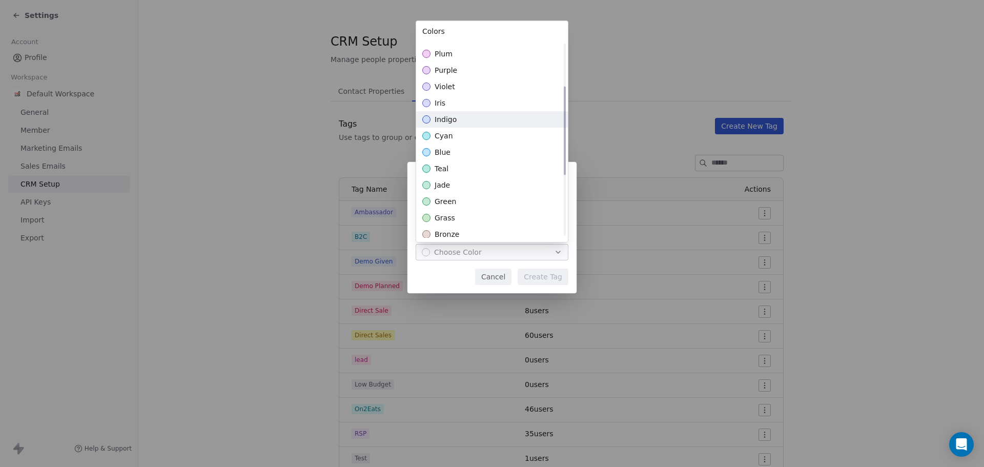
scroll to position [95, 0]
click at [481, 221] on div "grass" at bounding box center [492, 217] width 152 height 16
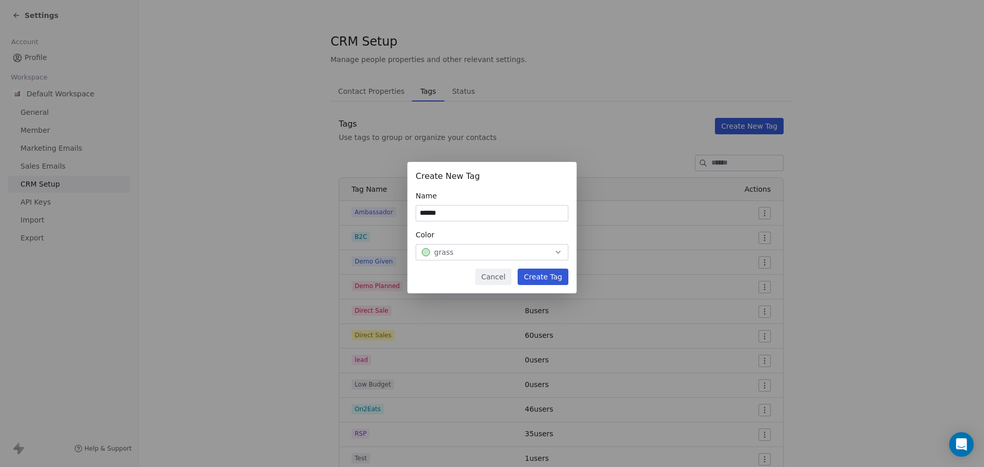
click at [535, 277] on div "Create New Tag Name ****** Color grass Cancel Create Tag" at bounding box center [492, 234] width 984 height 176
click at [542, 275] on button "Create Tag" at bounding box center [543, 277] width 51 height 16
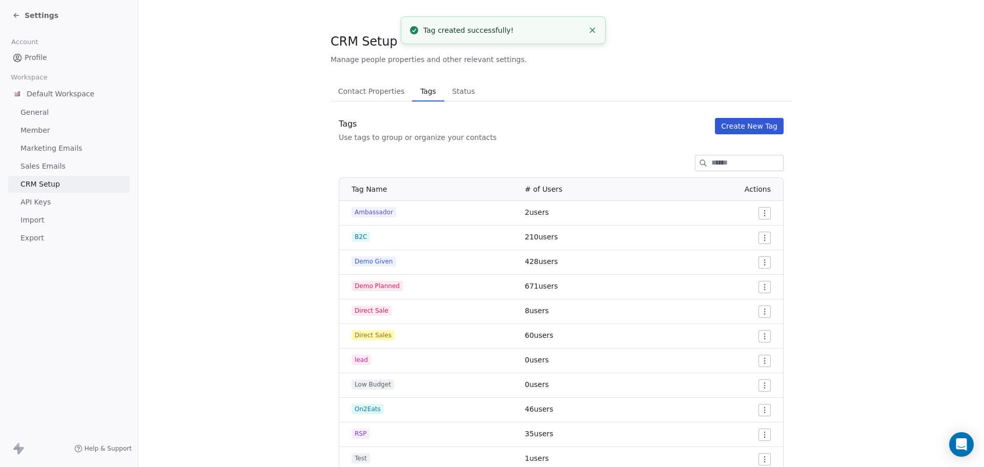
click at [652, 135] on div "Tags Use tags to group or organize your contacts Create New Tag" at bounding box center [561, 130] width 461 height 25
click at [22, 12] on div "Settings" at bounding box center [35, 15] width 46 height 10
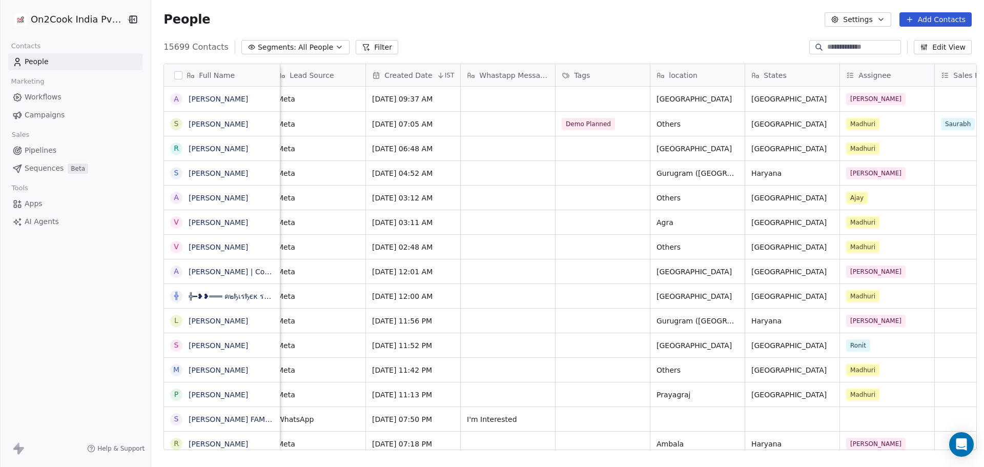
scroll to position [0, 484]
click at [598, 147] on div "grid" at bounding box center [602, 148] width 94 height 24
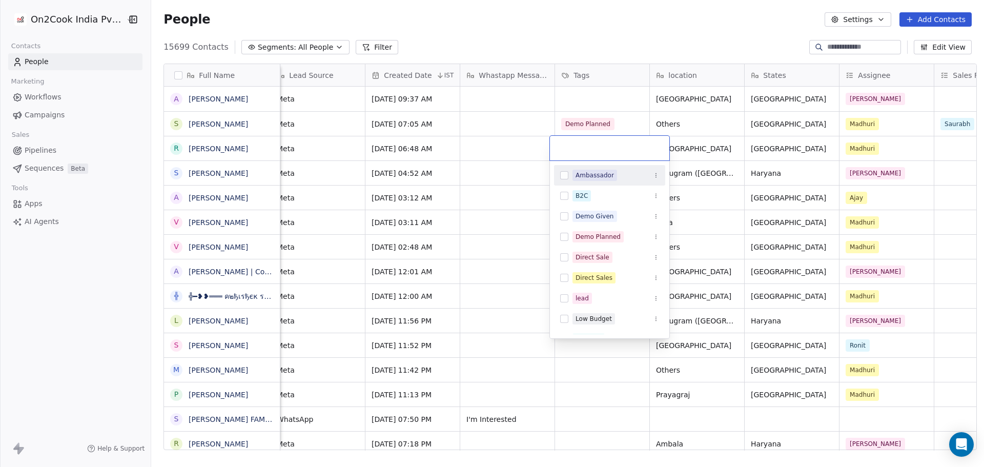
click at [598, 147] on input "text" at bounding box center [609, 148] width 107 height 11
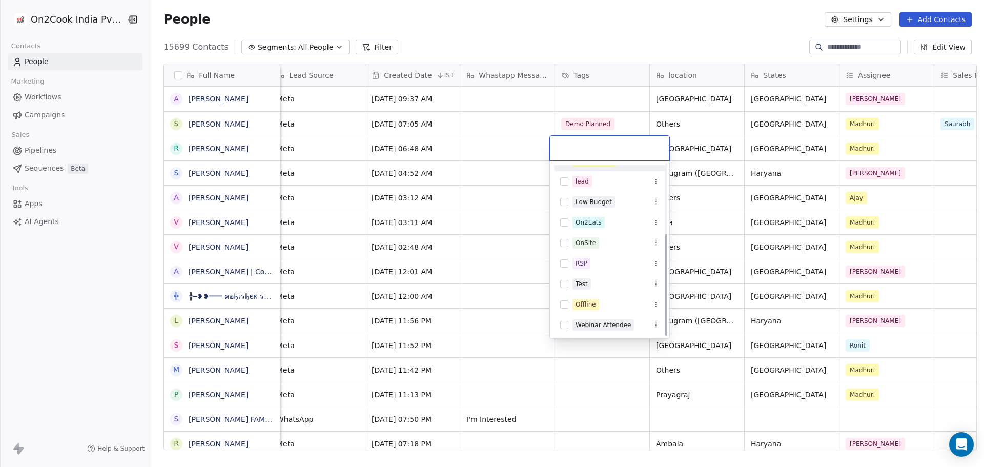
scroll to position [118, 0]
click at [511, 226] on html "On2Cook India Pvt. Ltd. Contacts People Marketing Workflows Campaigns Sales Pip…" at bounding box center [492, 233] width 984 height 467
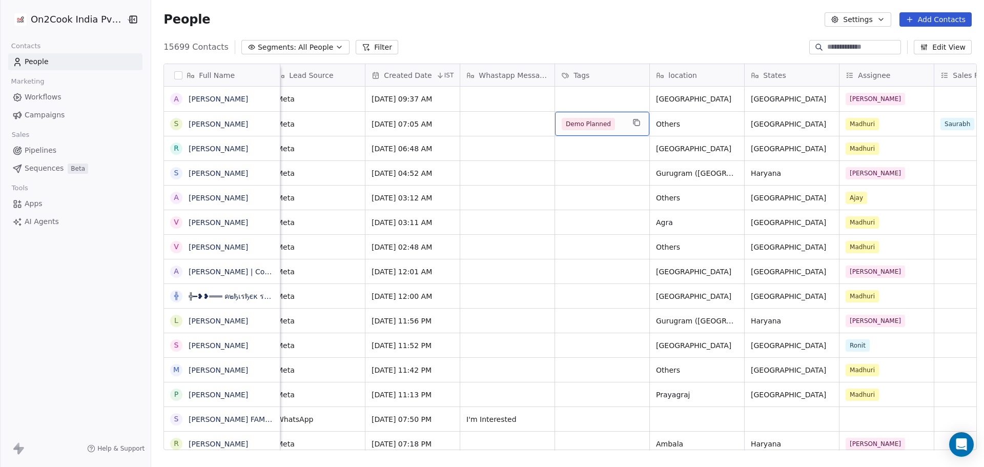
click at [622, 127] on div "Demo Planned" at bounding box center [602, 124] width 94 height 24
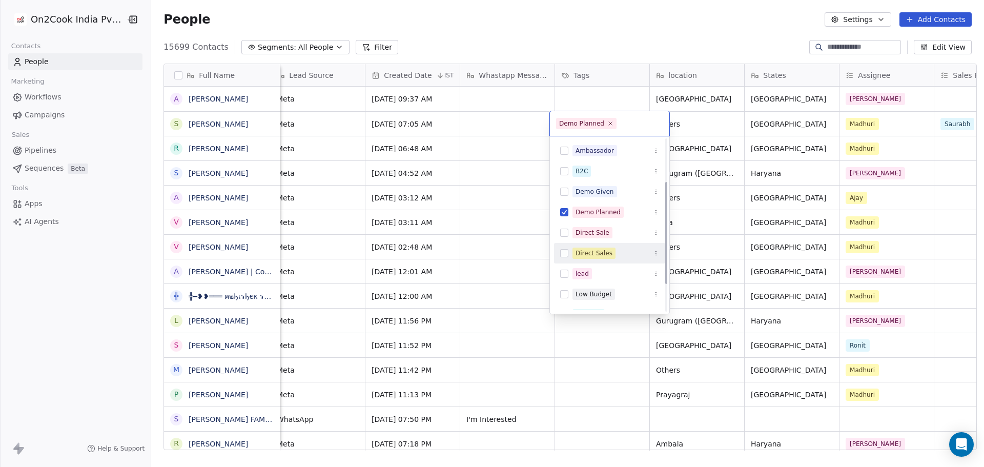
scroll to position [78, 0]
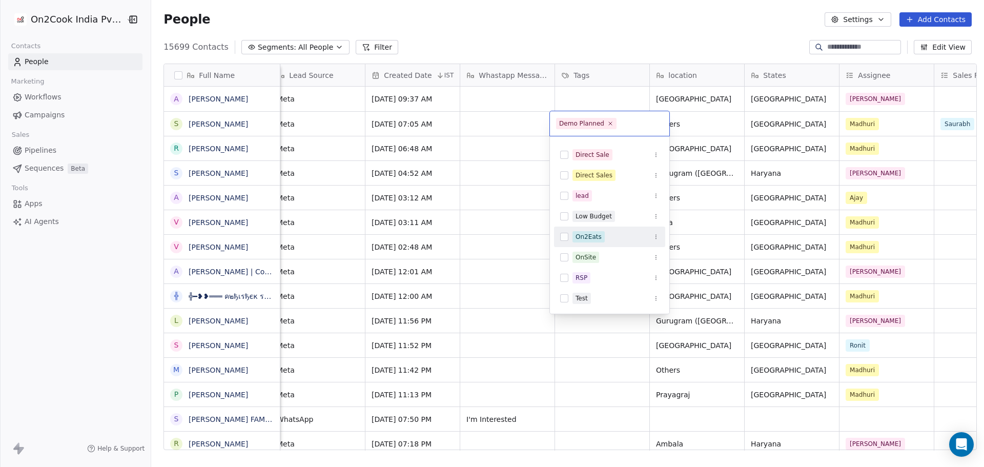
click at [456, 185] on html "On2Cook India Pvt. Ltd. Contacts People Marketing Workflows Campaigns Sales Pip…" at bounding box center [492, 233] width 984 height 467
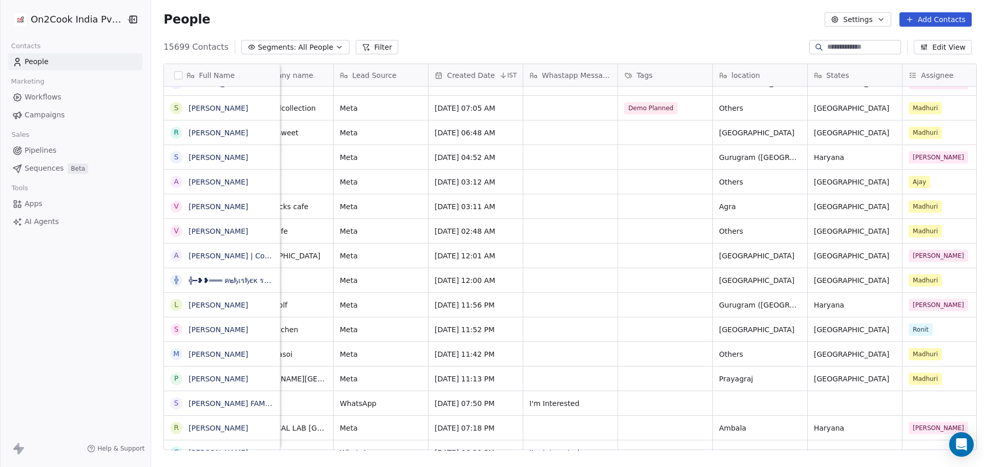
scroll to position [0, 0]
